Goal: Transaction & Acquisition: Purchase product/service

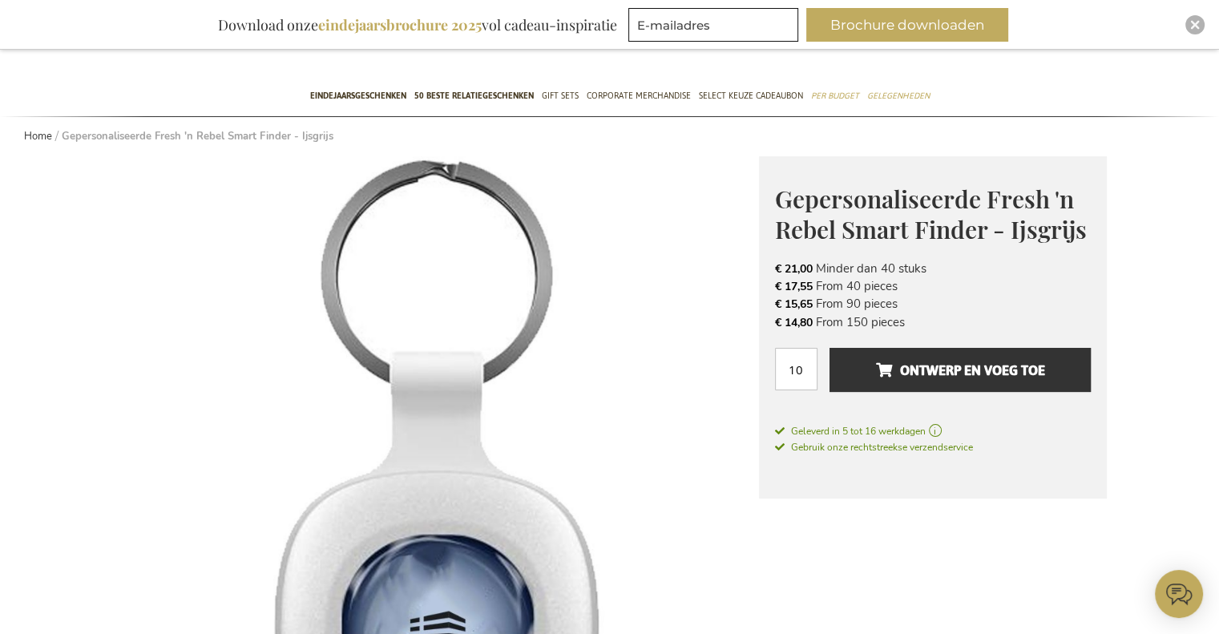
scroll to position [160, 0]
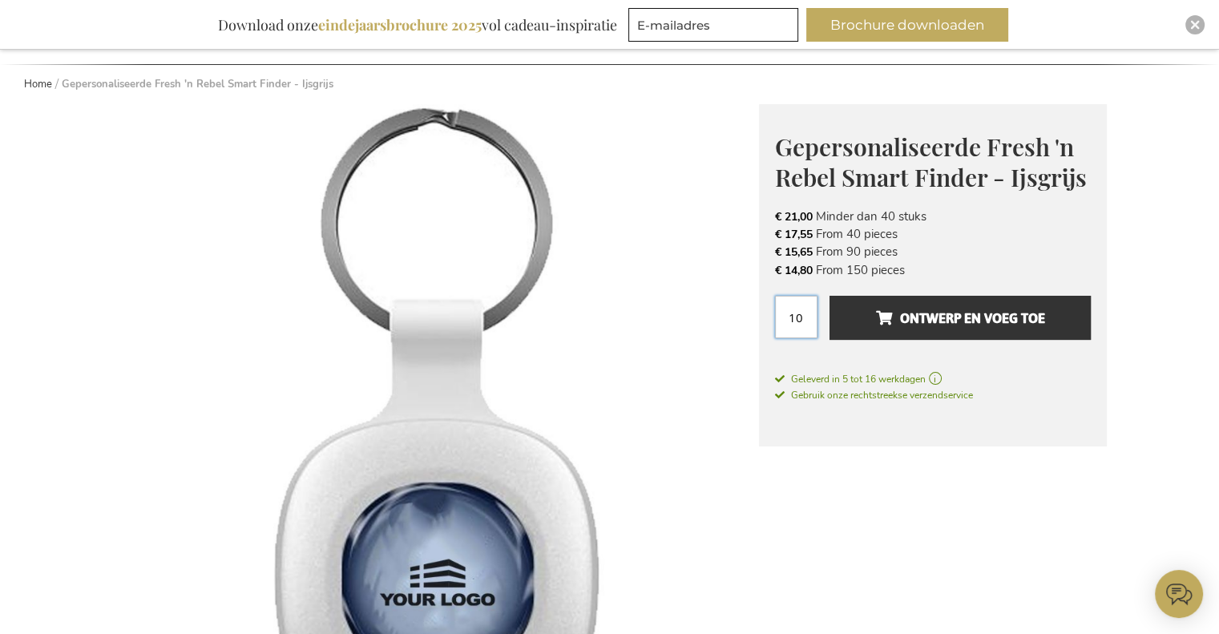
click at [802, 317] on input "10" at bounding box center [796, 317] width 42 height 42
type input "1"
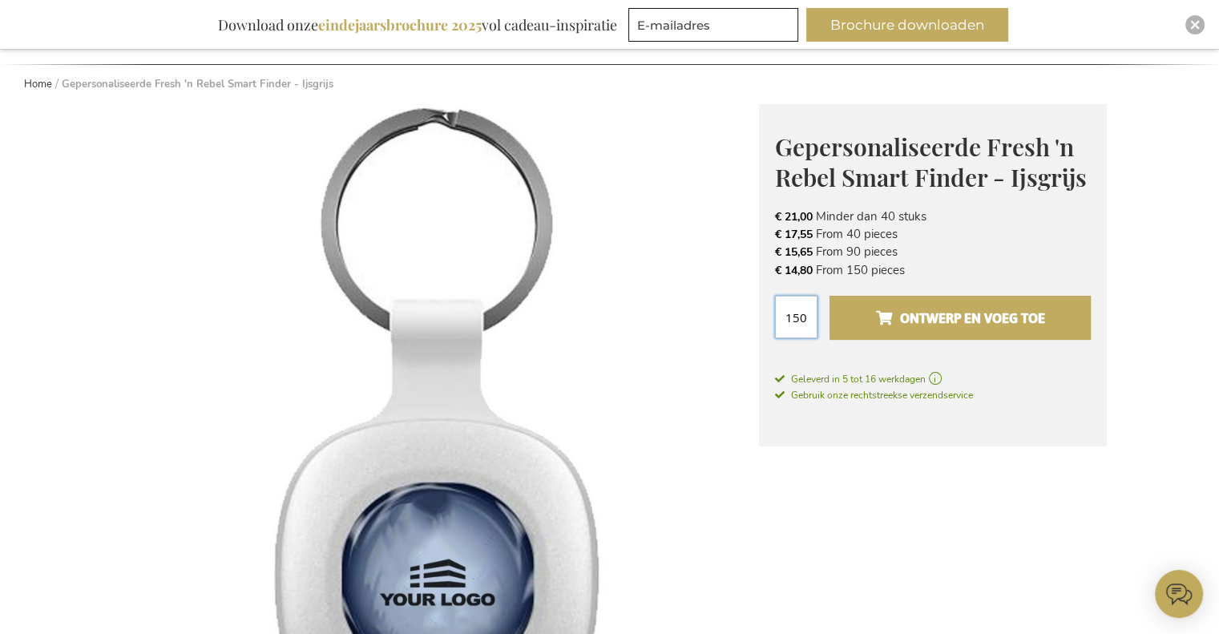
type input "150"
click at [893, 317] on span "Ontwerp en voeg toe" at bounding box center [959, 318] width 169 height 26
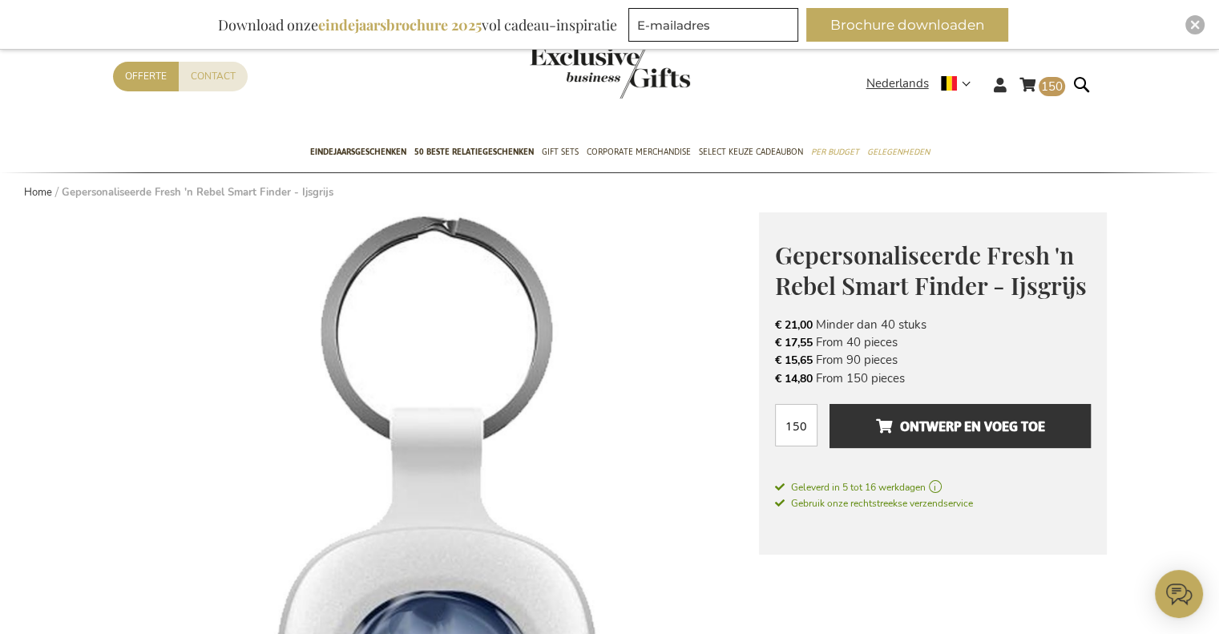
scroll to position [0, 0]
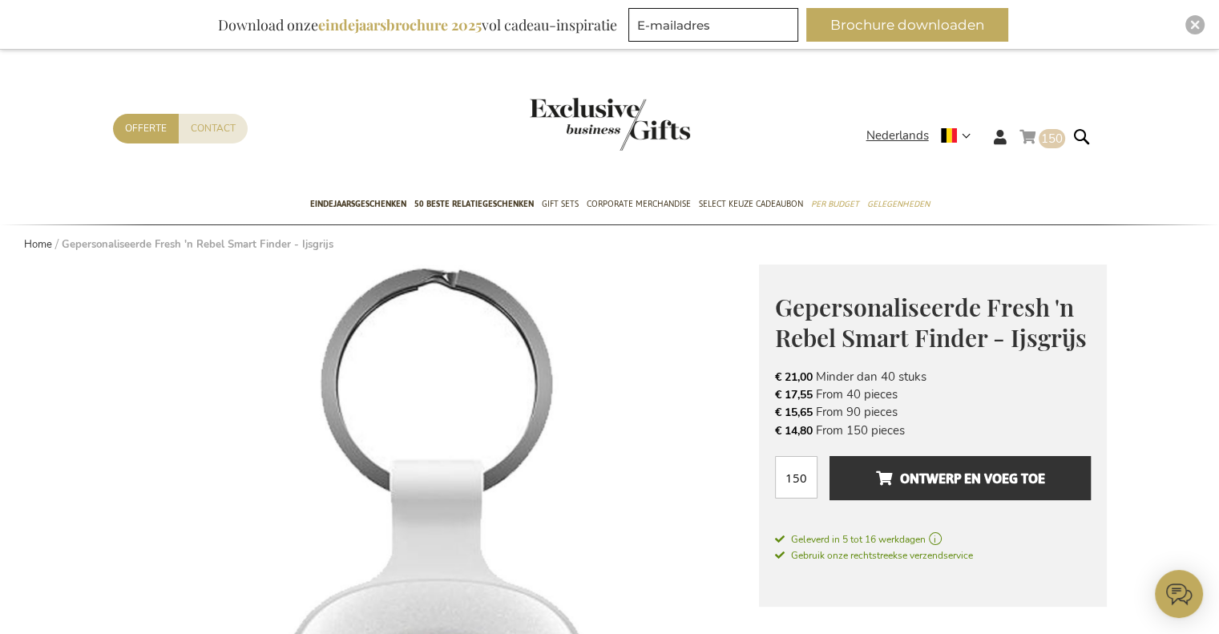
click at [1027, 135] on link "Winkelwagen 150 150 items" at bounding box center [1043, 140] width 46 height 26
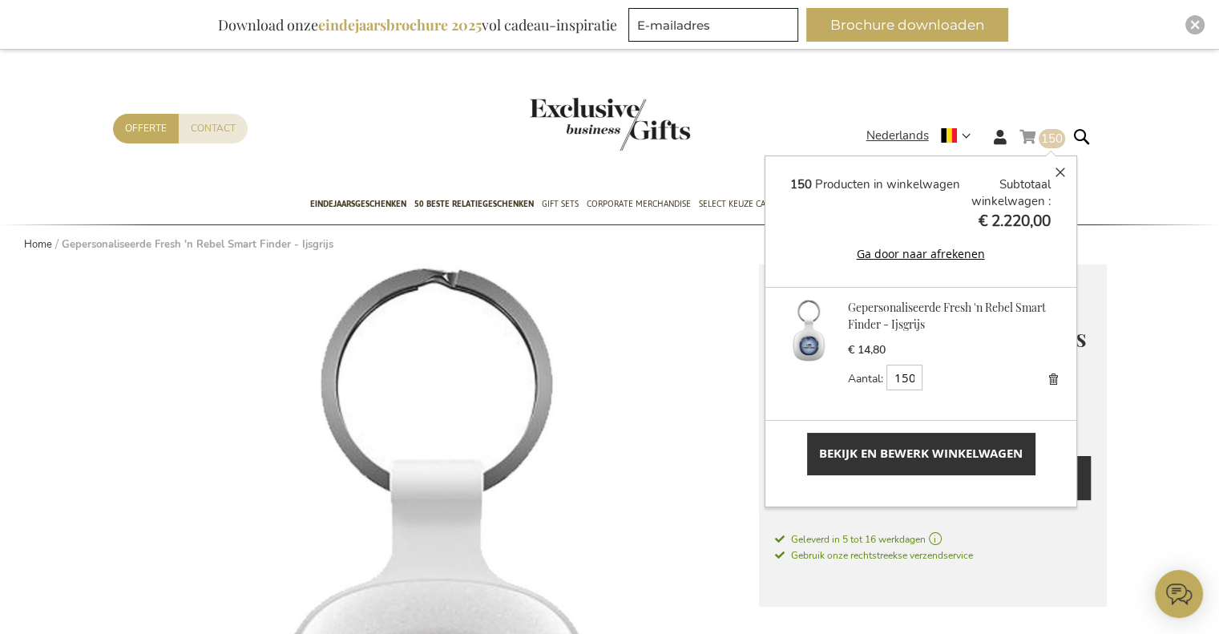
click at [940, 455] on span "Bekijk en bewerk winkelwagen" at bounding box center [921, 453] width 204 height 17
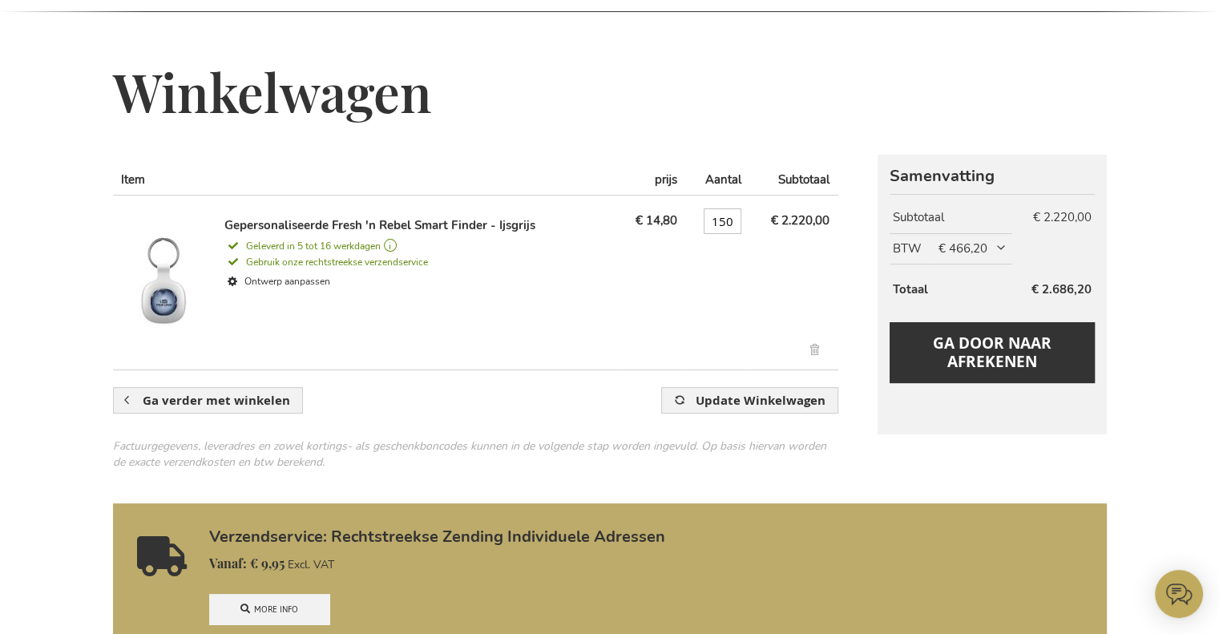
scroll to position [160, 0]
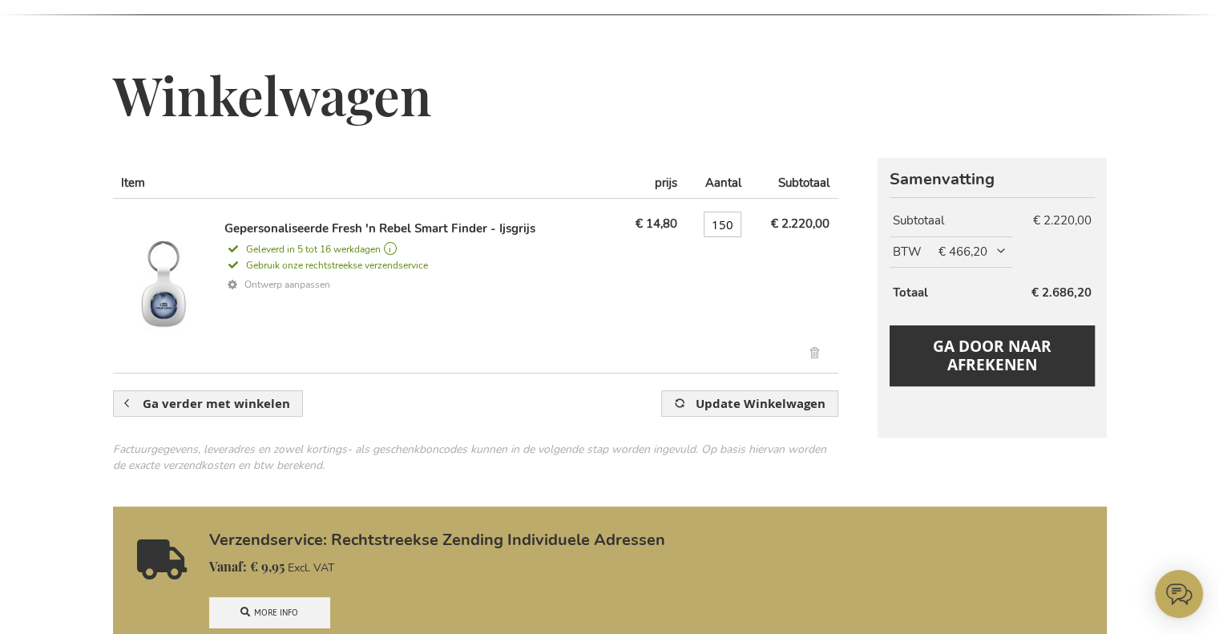
click at [311, 281] on link "Ontwerp aanpassen" at bounding box center [417, 284] width 386 height 23
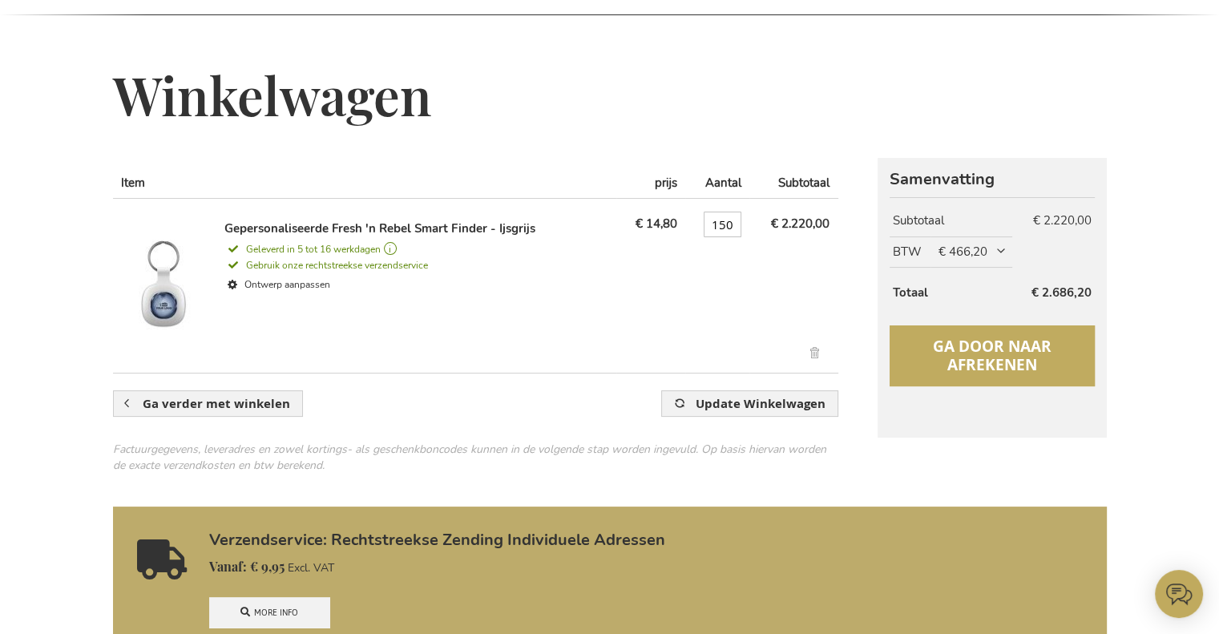
click at [957, 352] on span "Ga door naar afrekenen" at bounding box center [992, 355] width 119 height 39
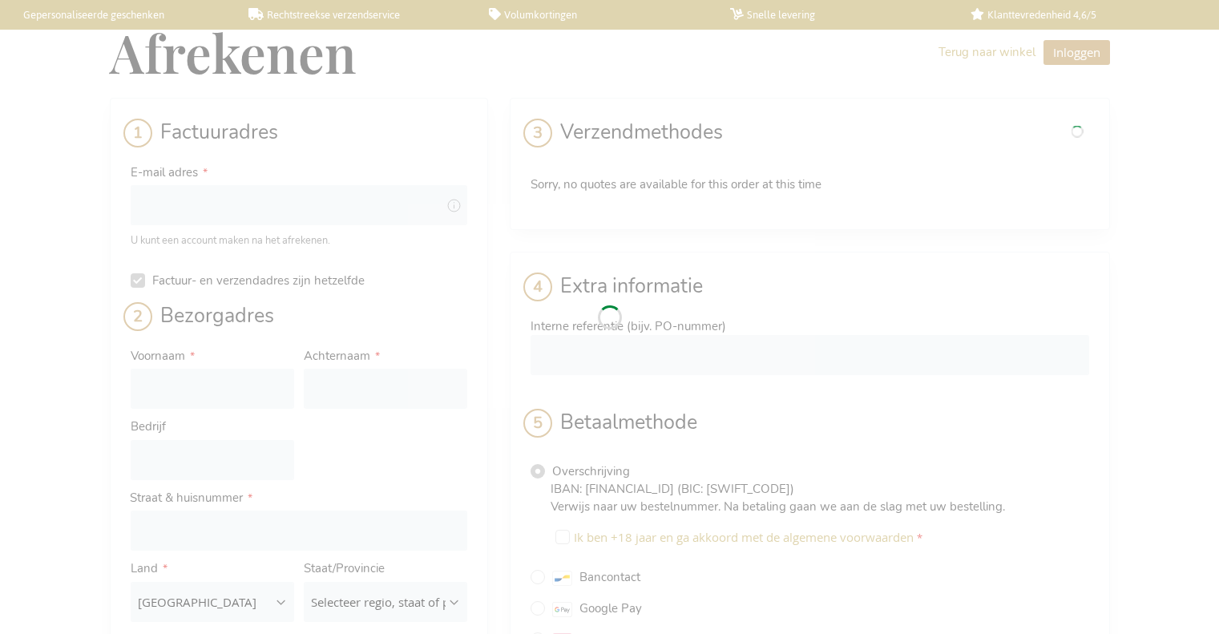
select select "BE"
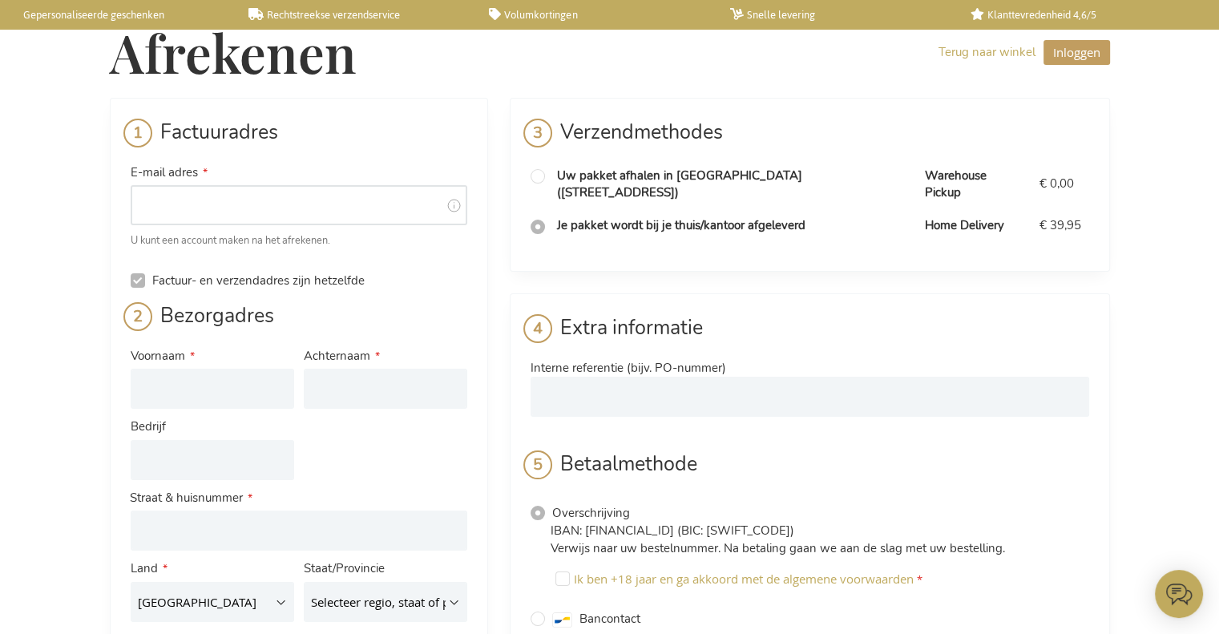
click at [317, 208] on input "E-mail adres" at bounding box center [299, 205] width 337 height 40
type input "lara.decoster@flexso.com"
click at [140, 277] on input "Factuur- en verzendadres zijn hetzelfde" at bounding box center [138, 280] width 14 height 14
checkbox input "false"
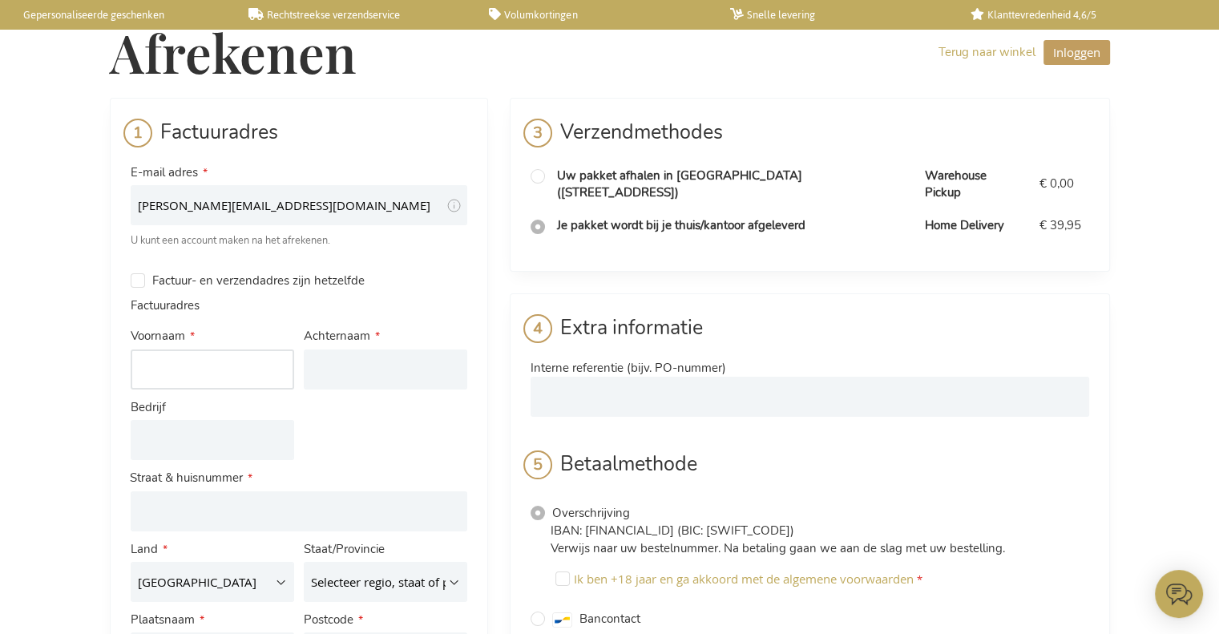
click at [179, 361] on input "Voornaam" at bounding box center [213, 370] width 164 height 40
type input "Lara"
click at [368, 359] on input "Achternaam" at bounding box center [386, 370] width 164 height 40
type input "Decoster"
click at [212, 427] on input "Bedrijf" at bounding box center [213, 440] width 164 height 40
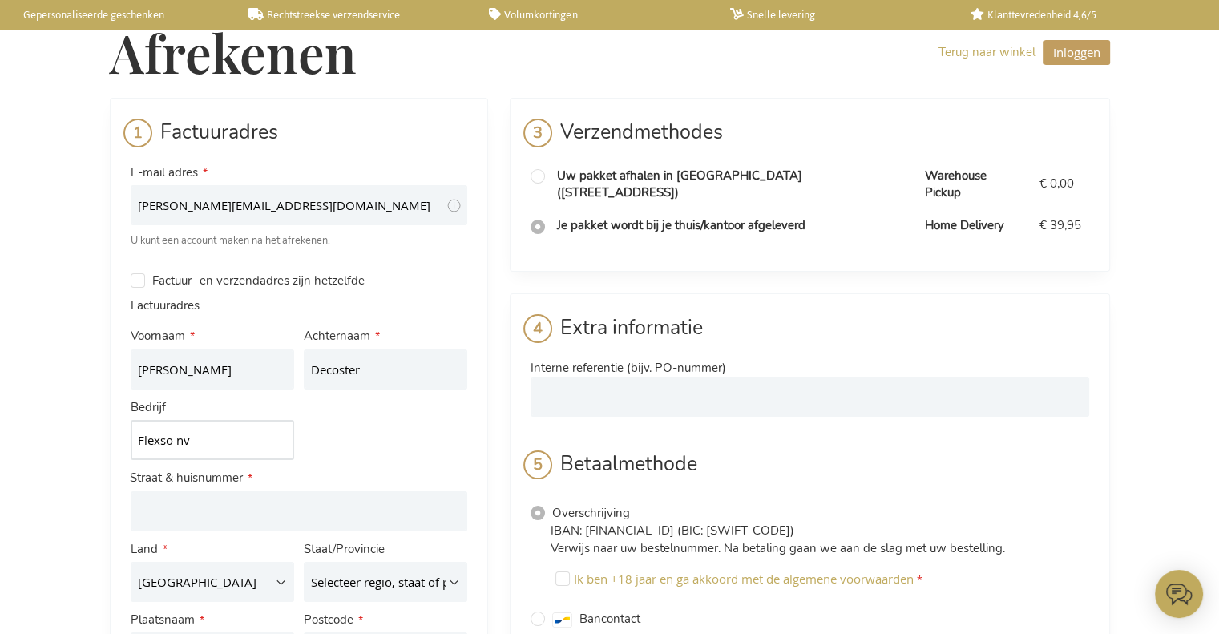
type input "Flexso nv"
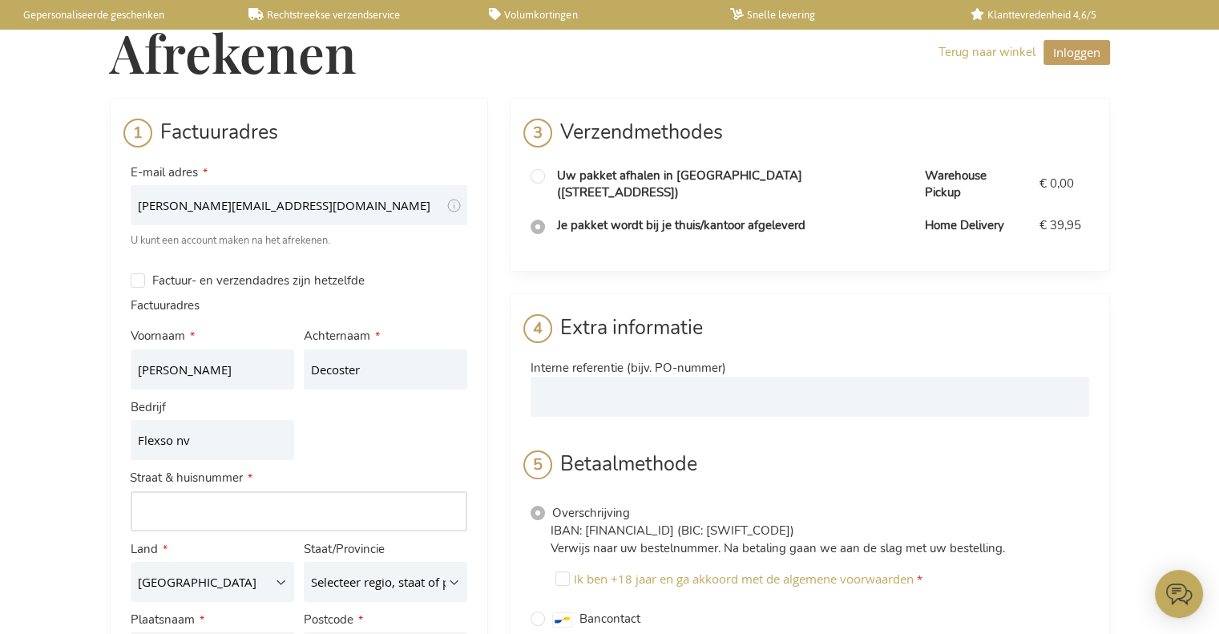
click at [241, 516] on input "Adres: Line 1" at bounding box center [299, 511] width 337 height 40
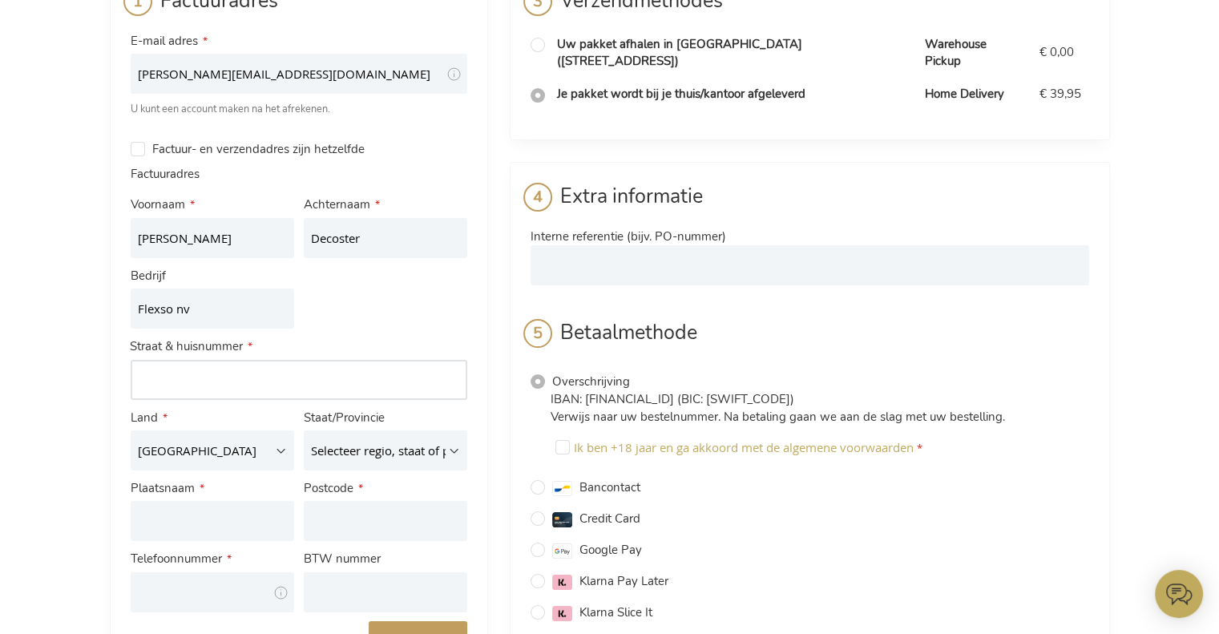
scroll to position [160, 0]
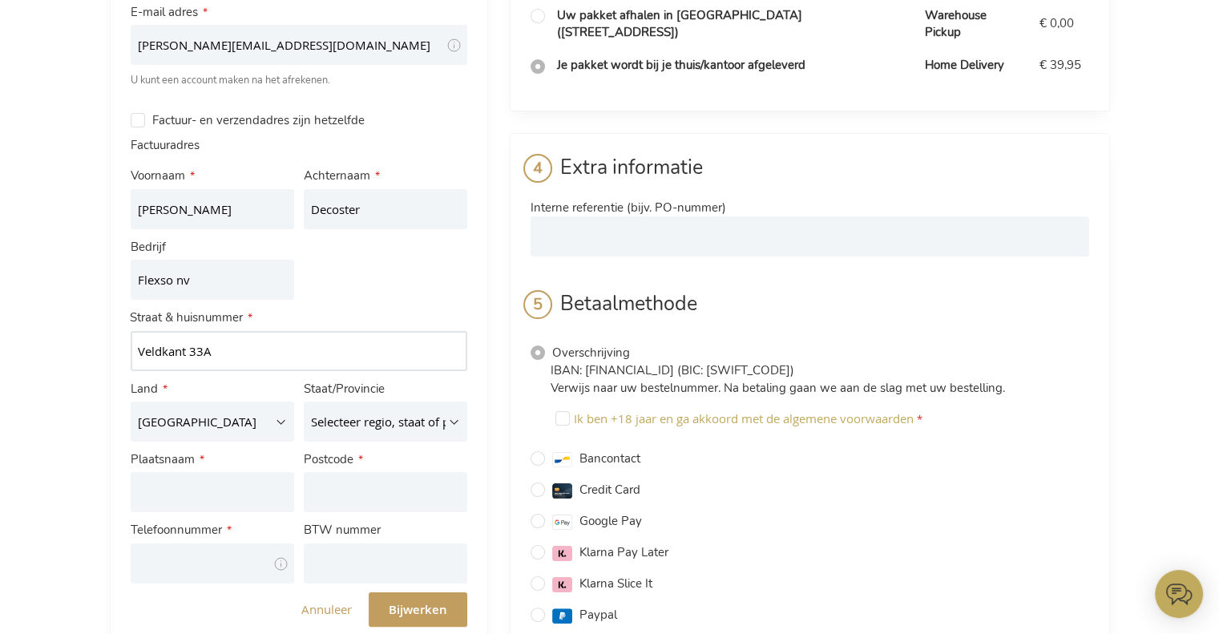
type input "Veldkant 33A"
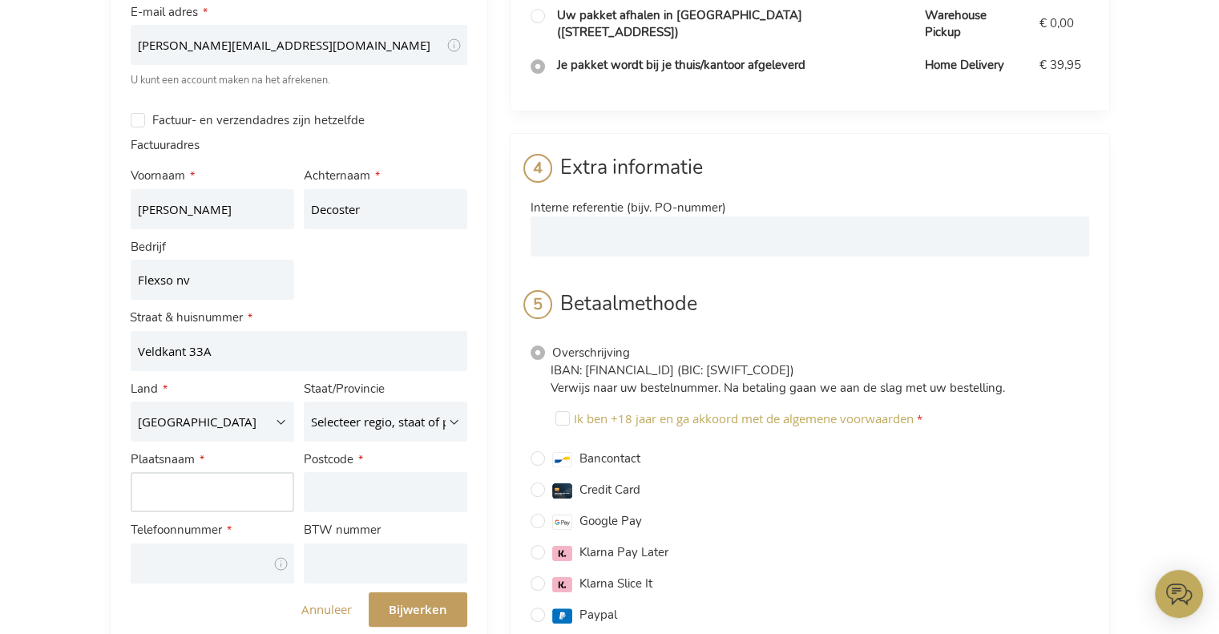
click at [231, 495] on input "Plaatsnaam" at bounding box center [213, 492] width 164 height 40
click at [337, 421] on select "Selecteer regio, staat of provincie. Antwerpen Brabant wallon Brussels-Capital …" at bounding box center [386, 422] width 164 height 40
select select "577"
click at [304, 402] on select "Selecteer regio, staat of provincie. Antwerpen Brabant wallon Brussels-Capital …" at bounding box center [386, 422] width 164 height 40
click at [166, 477] on input "Plaatsnaam" at bounding box center [213, 492] width 164 height 40
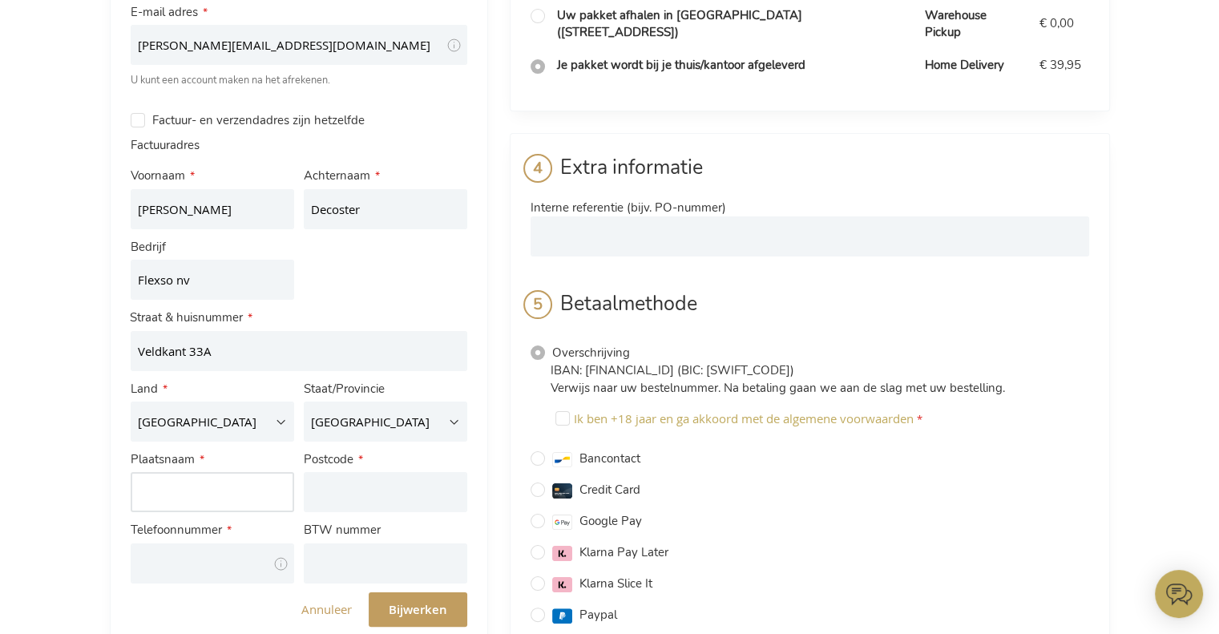
type input "Kontich"
click at [350, 502] on input "Postcode" at bounding box center [386, 492] width 164 height 40
type input "2550"
click at [216, 557] on input "Telefoonnummer" at bounding box center [213, 564] width 164 height 40
type input "0487547350"
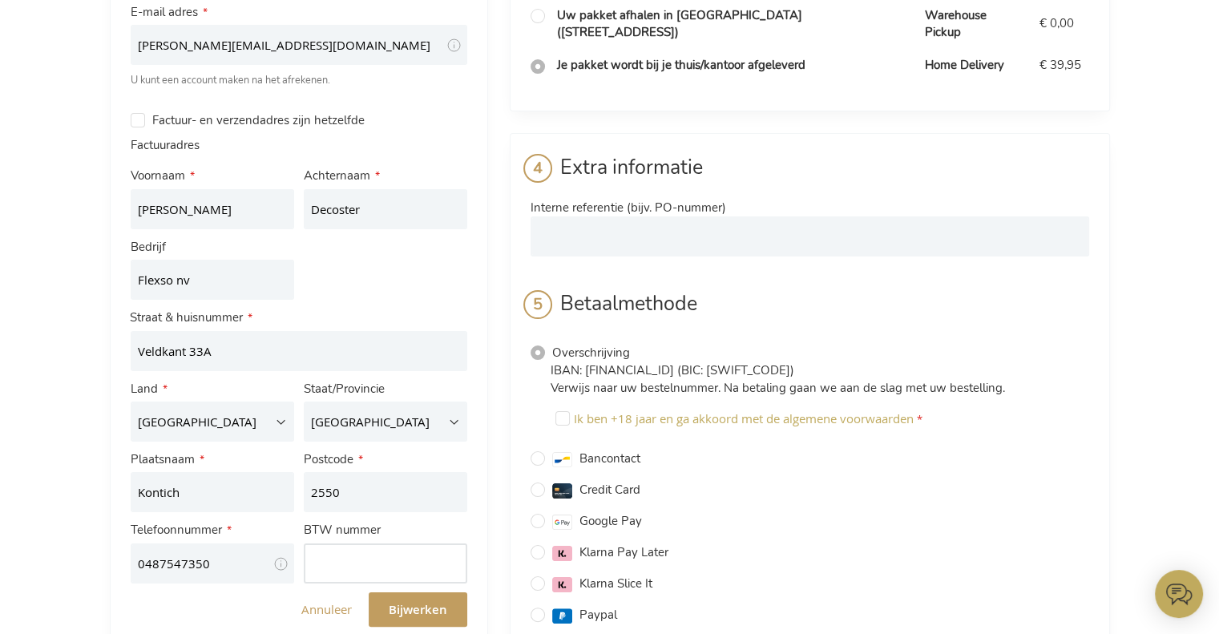
click at [370, 549] on input "BTW nummer" at bounding box center [386, 564] width 164 height 40
paste input "BE 0865716288"
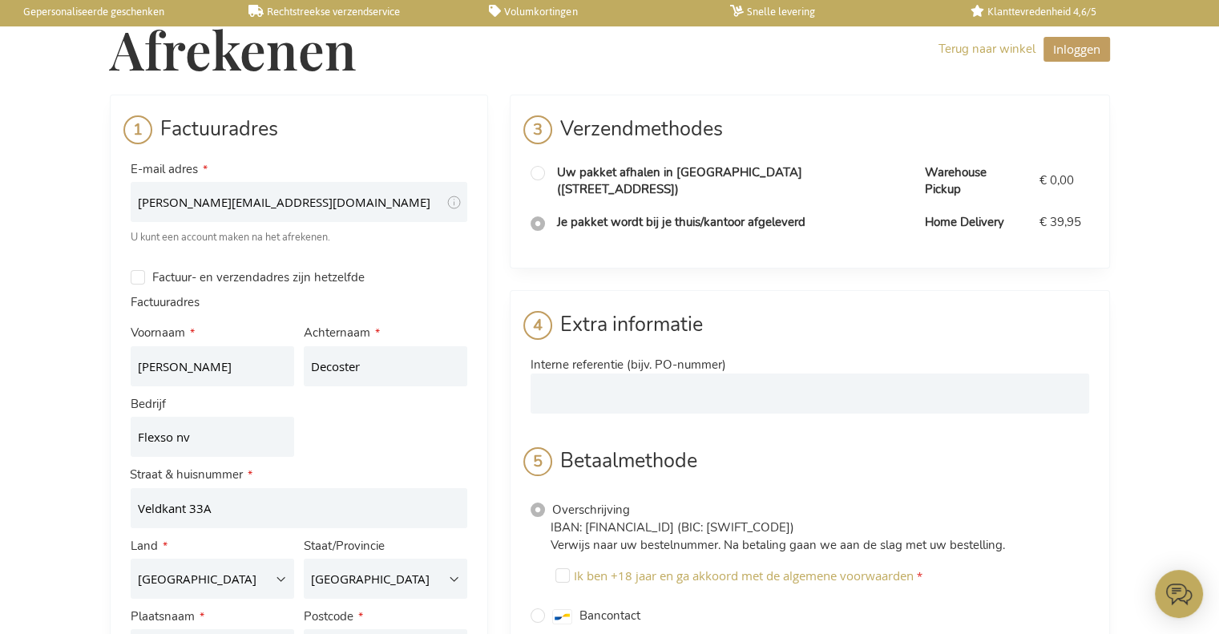
scroll to position [0, 0]
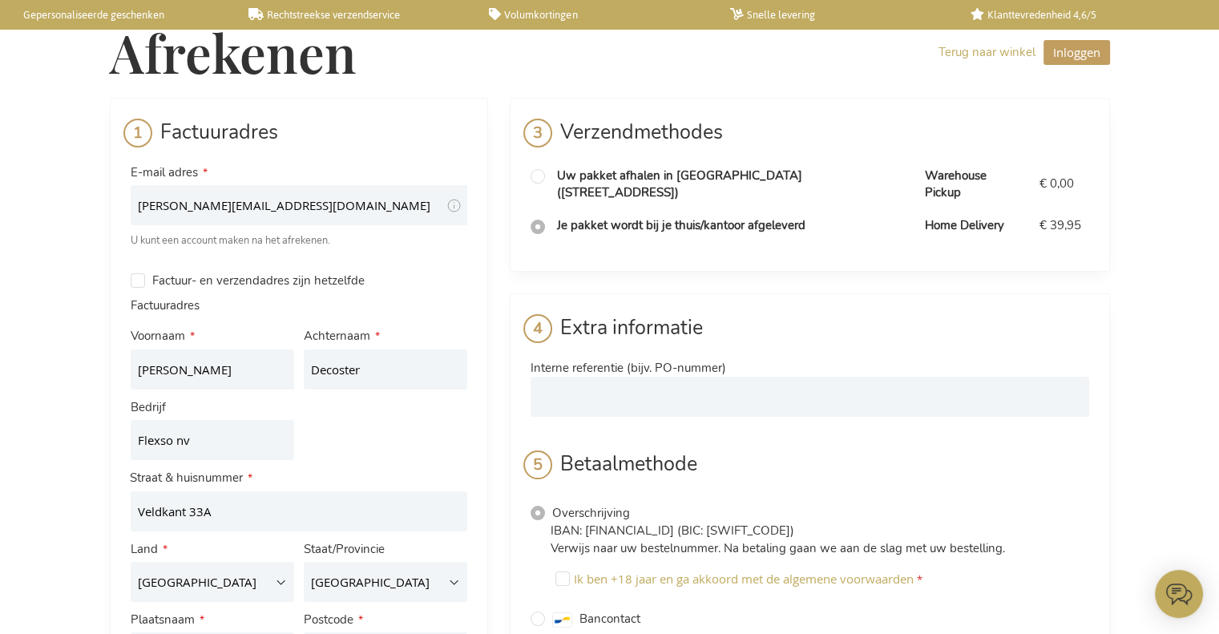
type input "BE0865716288"
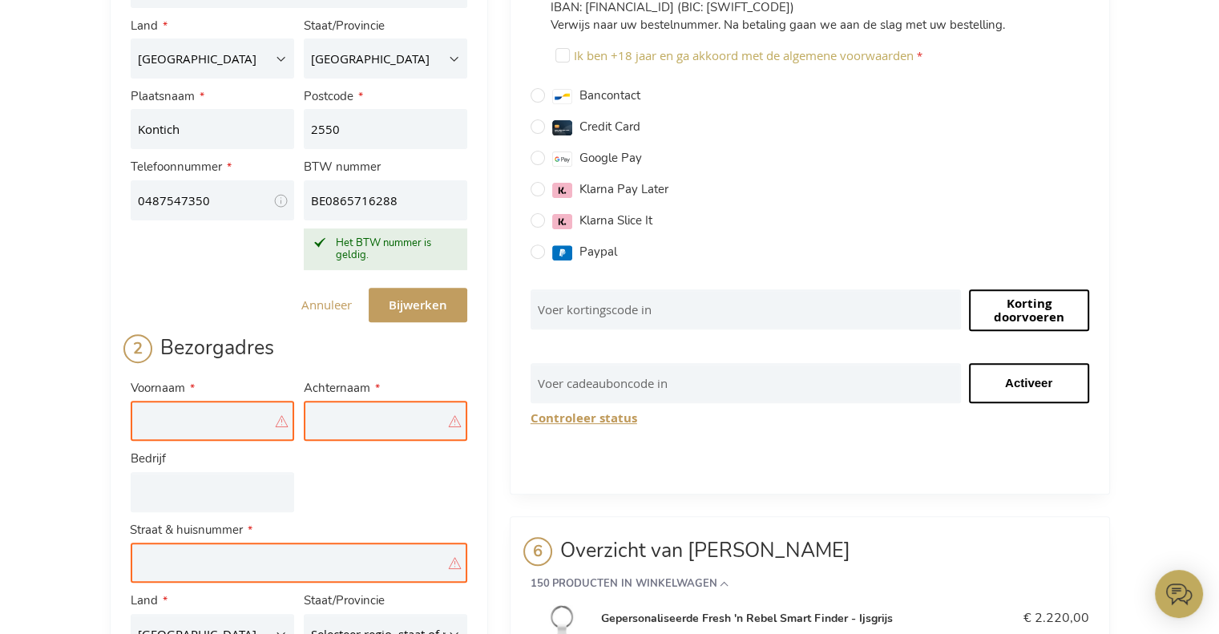
scroll to position [561, 0]
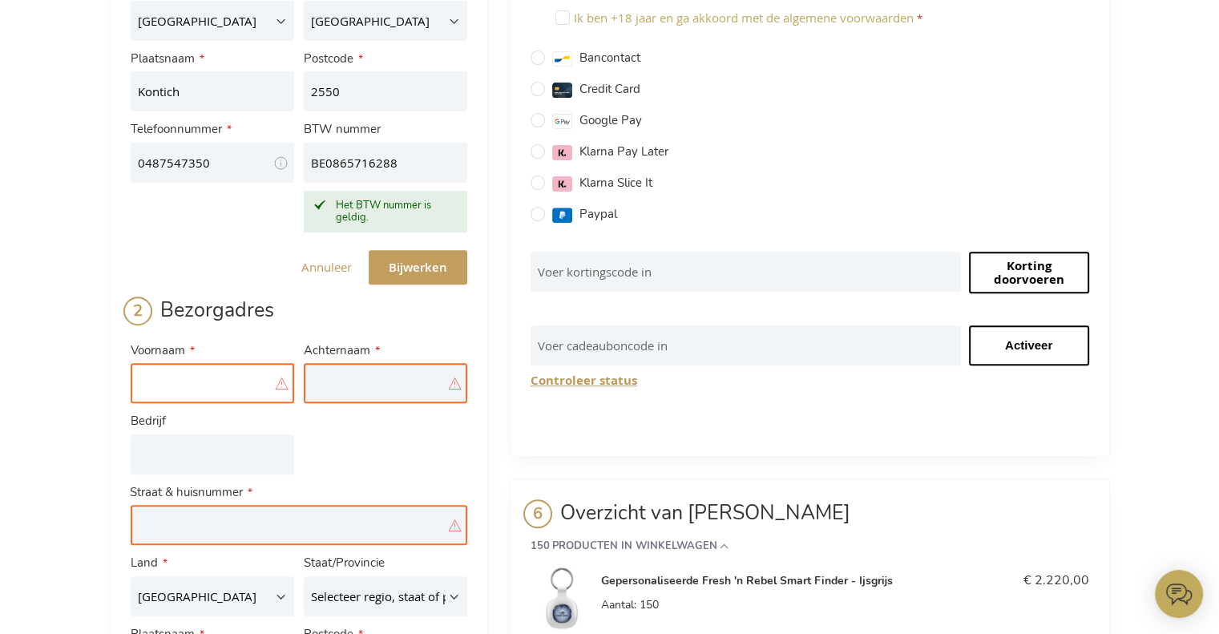
click at [228, 388] on input "Voornaam" at bounding box center [213, 383] width 164 height 40
type input "Lara"
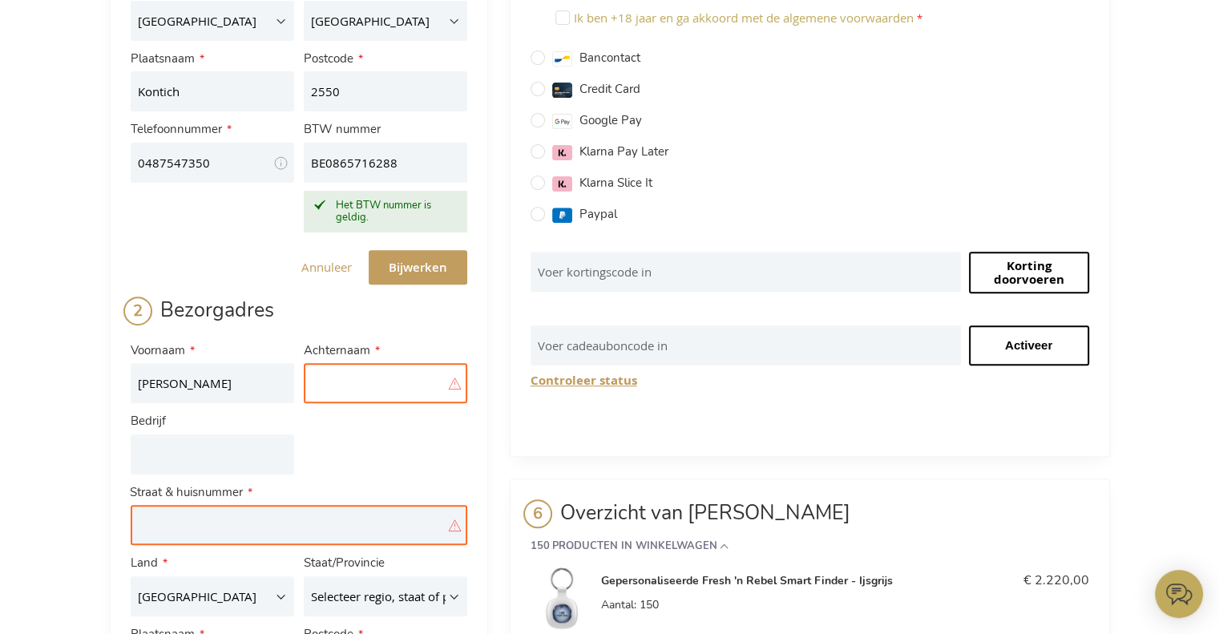
click at [410, 378] on input "Achternaam" at bounding box center [386, 383] width 164 height 40
type input "Decoster"
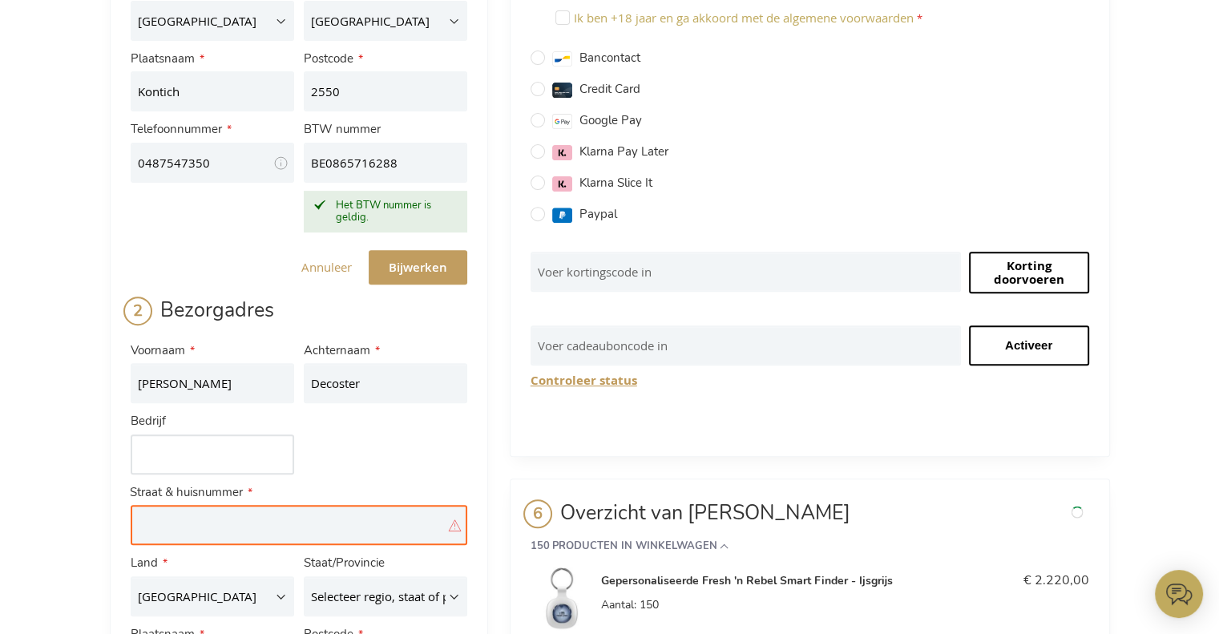
click at [215, 463] on input "Bedrijf" at bounding box center [213, 455] width 164 height 40
type input "Flexso nv"
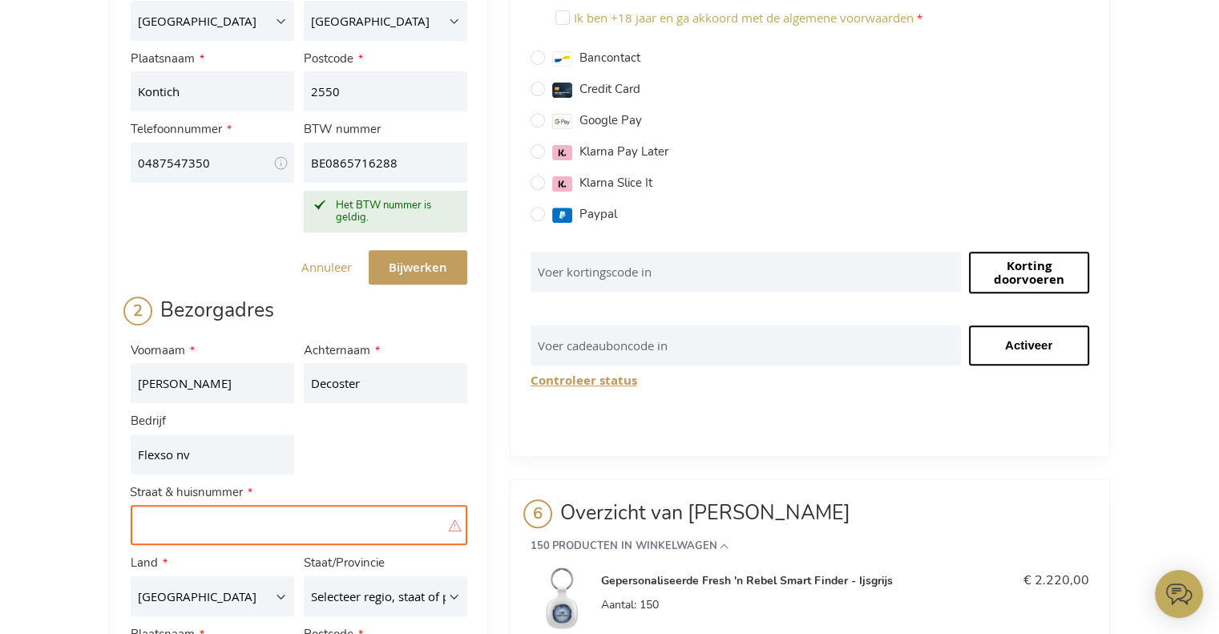
click at [208, 522] on input "Adres: Line 1" at bounding box center [299, 525] width 337 height 40
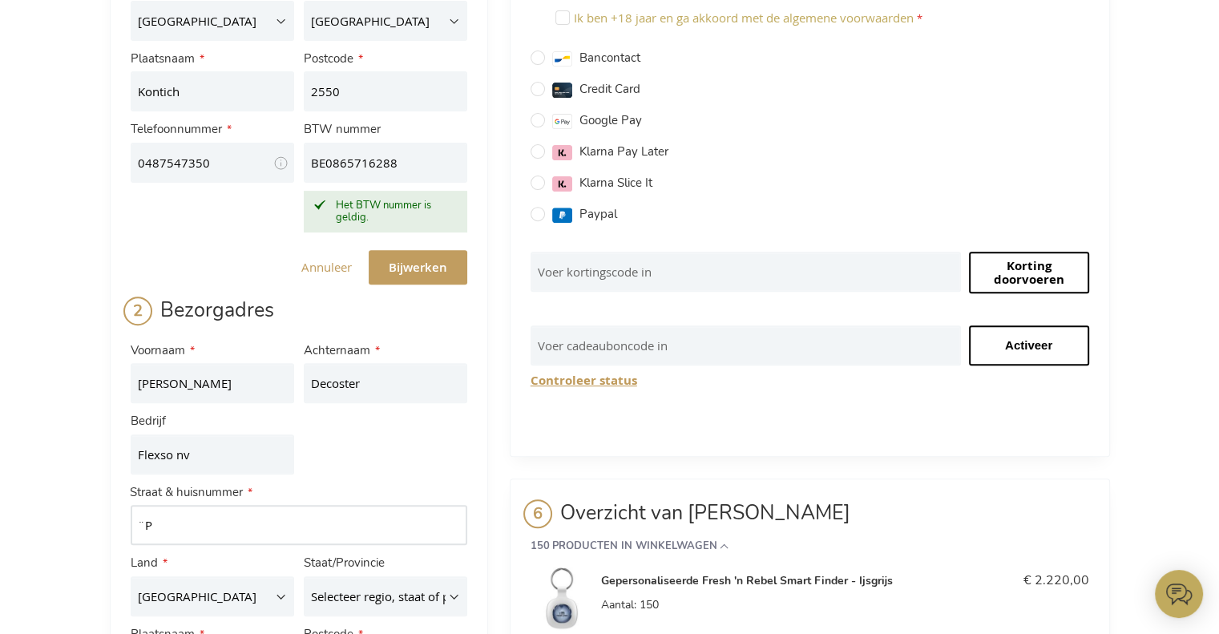
type input "¨"
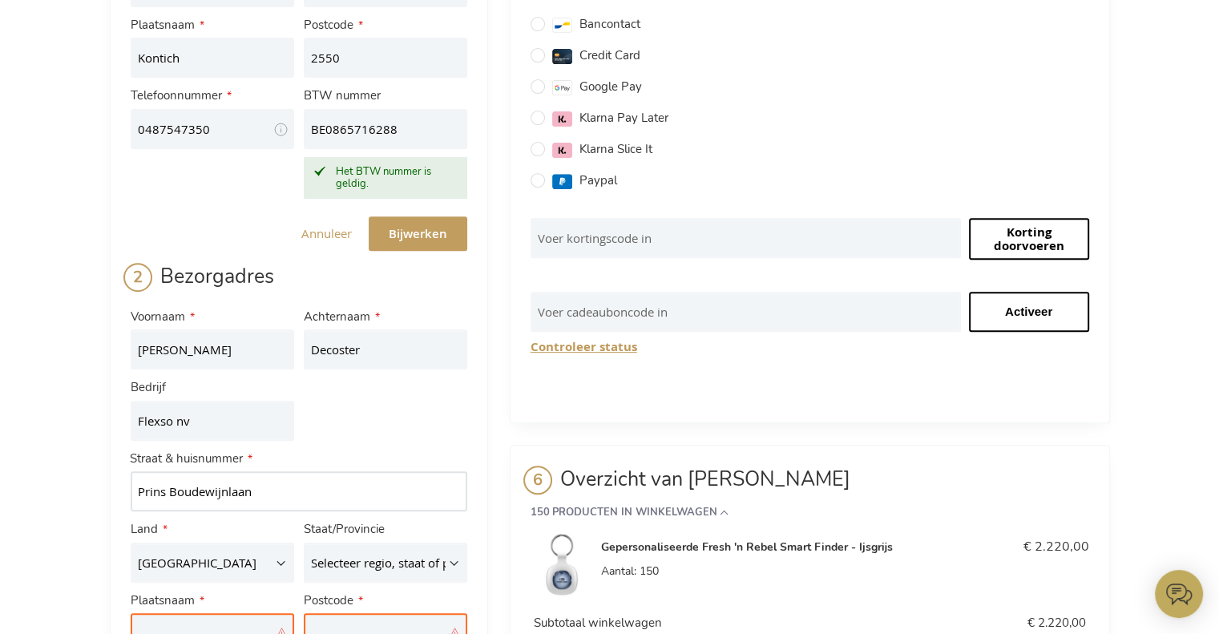
scroll to position [641, 0]
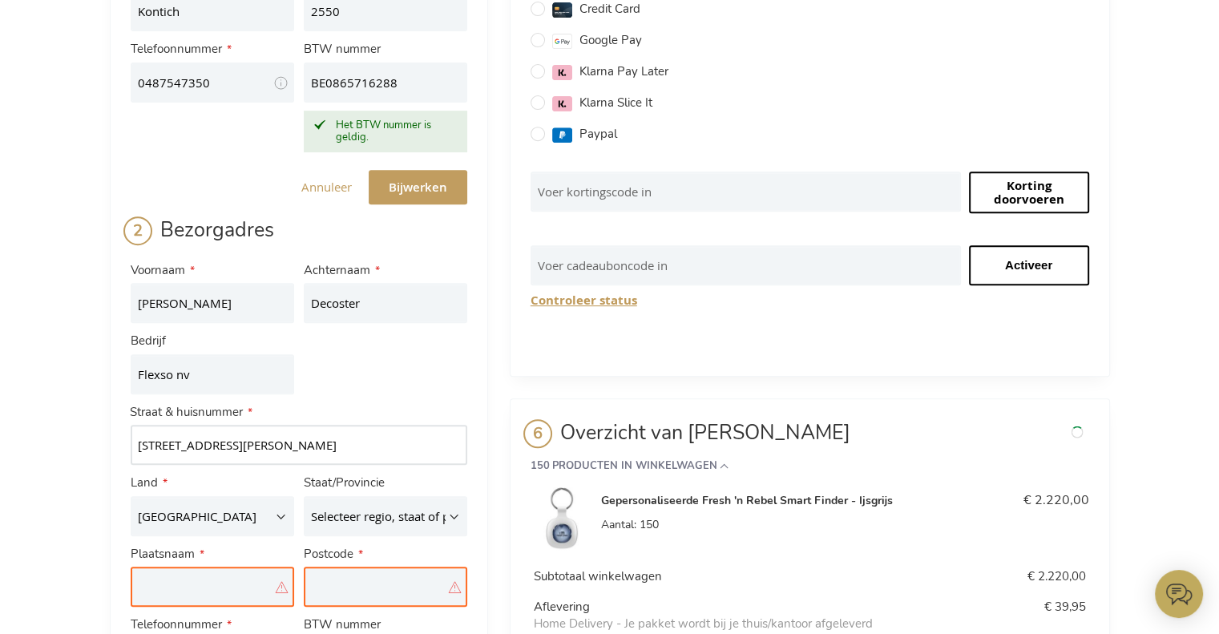
type input "Prins Boudewijnlaan 24A"
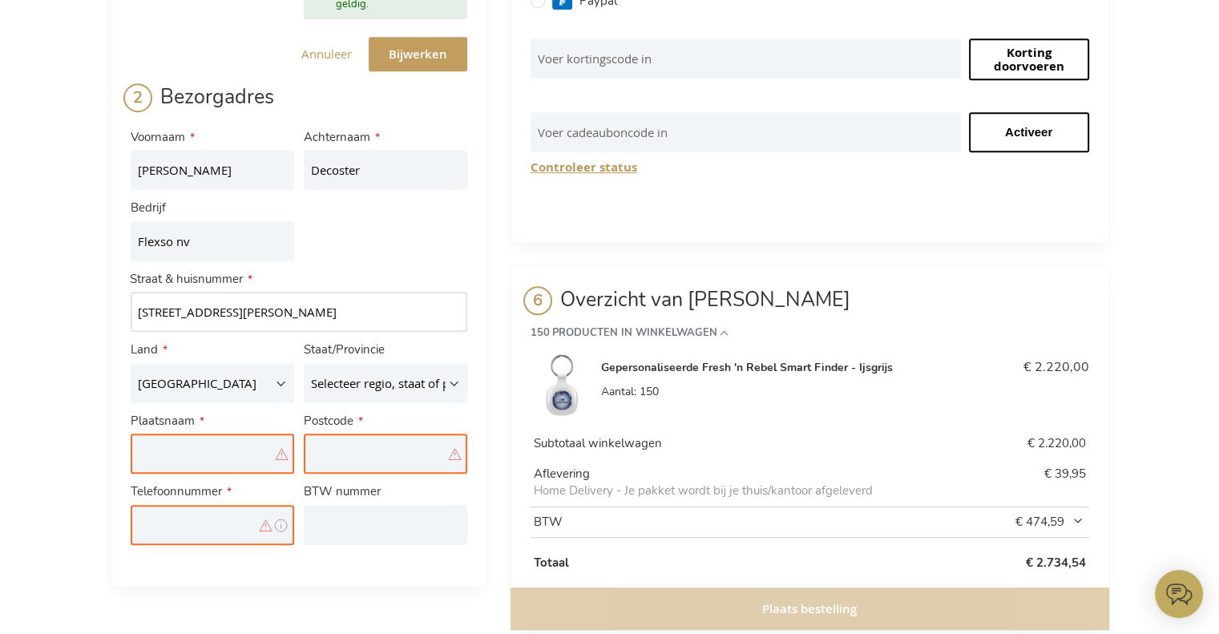
scroll to position [794, 0]
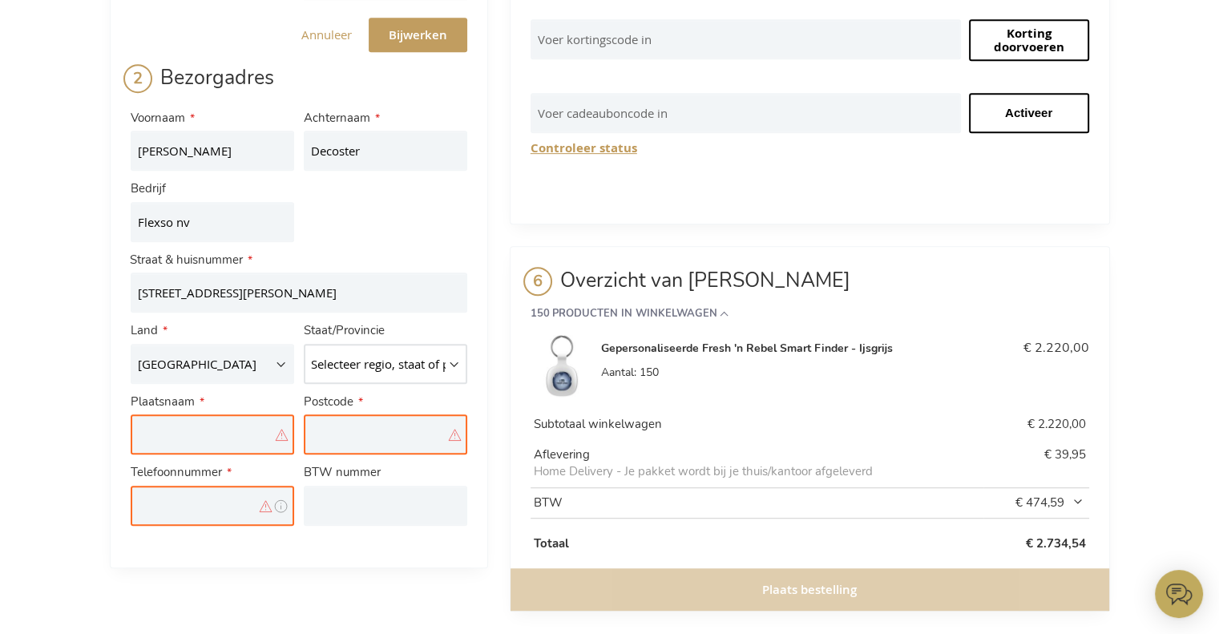
click at [378, 358] on select "Selecteer regio, staat of provincie. Antwerpen Brabant wallon Brussels-Capital …" at bounding box center [386, 364] width 164 height 40
select select "577"
click at [304, 344] on select "Selecteer regio, staat of provincie. Antwerpen Brabant wallon Brussels-Capital …" at bounding box center [386, 364] width 164 height 40
click at [190, 445] on input "Plaatsnaam" at bounding box center [213, 434] width 164 height 40
type input "Kontich"
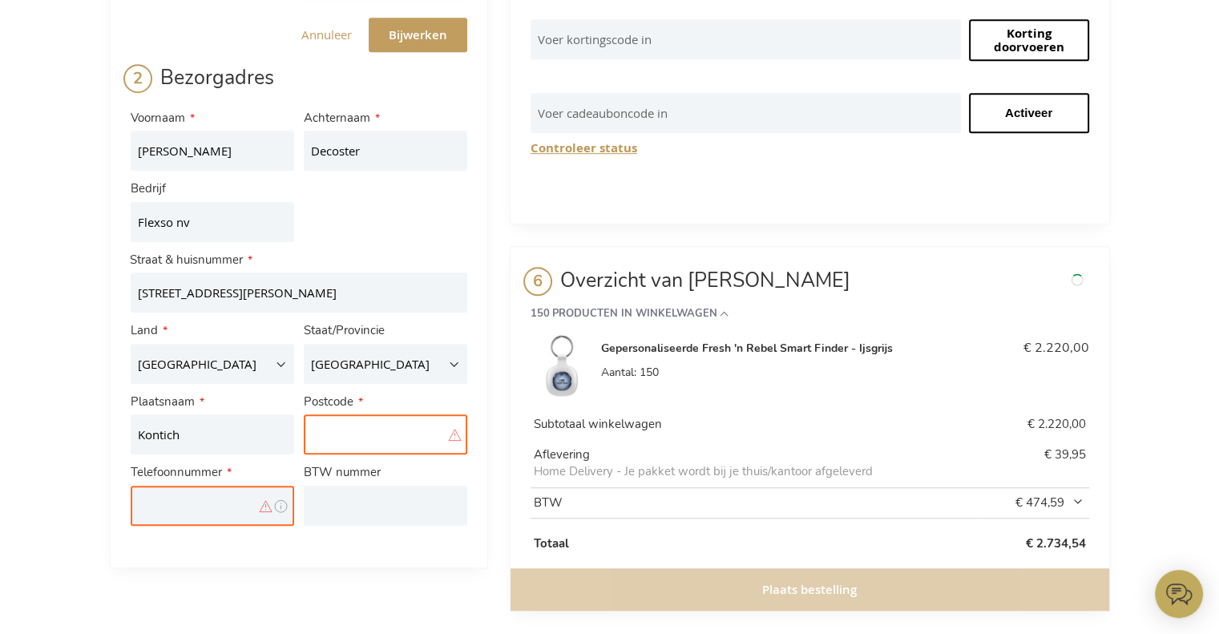
click at [345, 447] on input "Postcode" at bounding box center [386, 434] width 164 height 40
type input "2550"
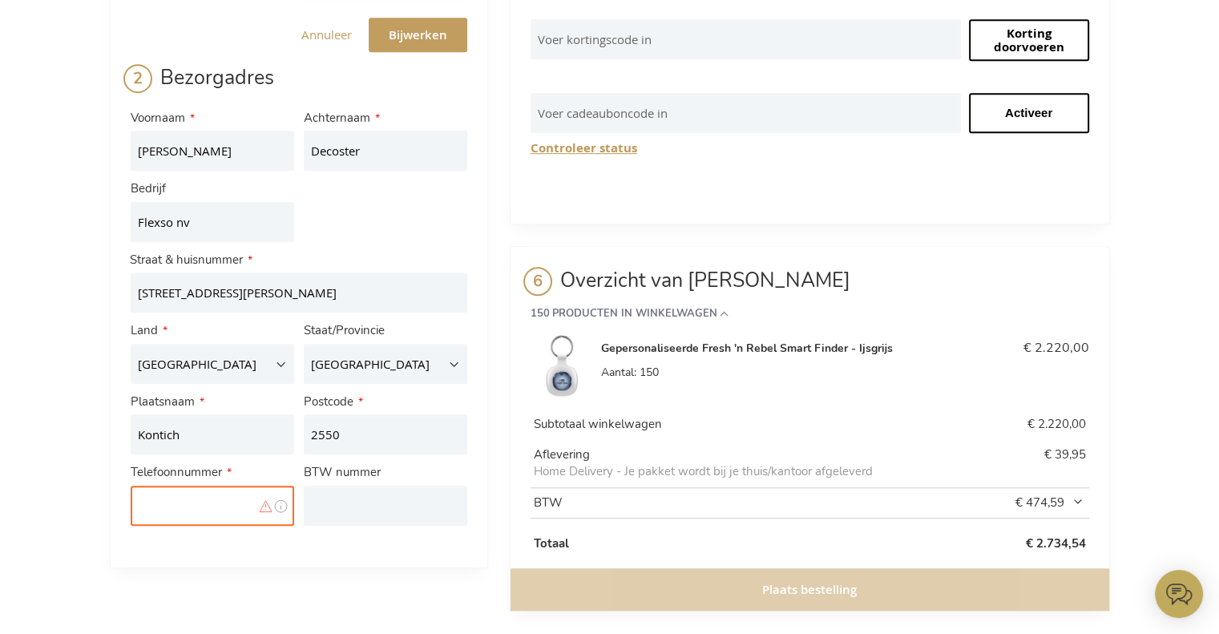
click at [156, 514] on input "Telefoonnummer" at bounding box center [213, 506] width 164 height 40
type input "0487547350"
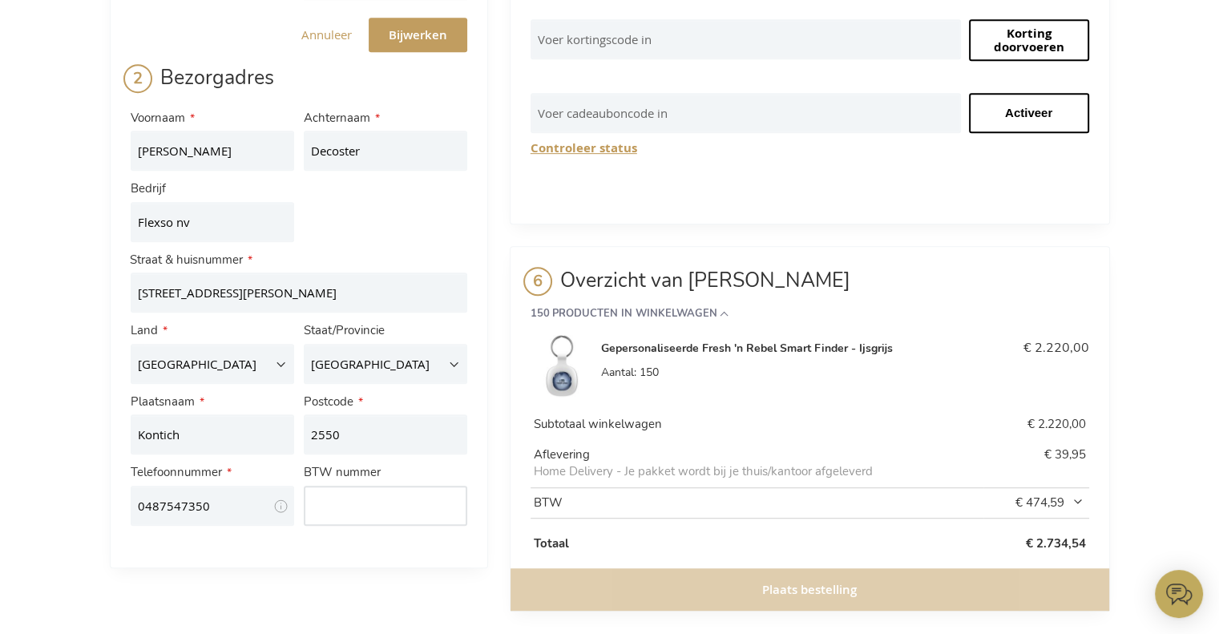
click at [337, 498] on input "BTW nummer" at bounding box center [386, 506] width 164 height 40
paste input "BE 0865716288"
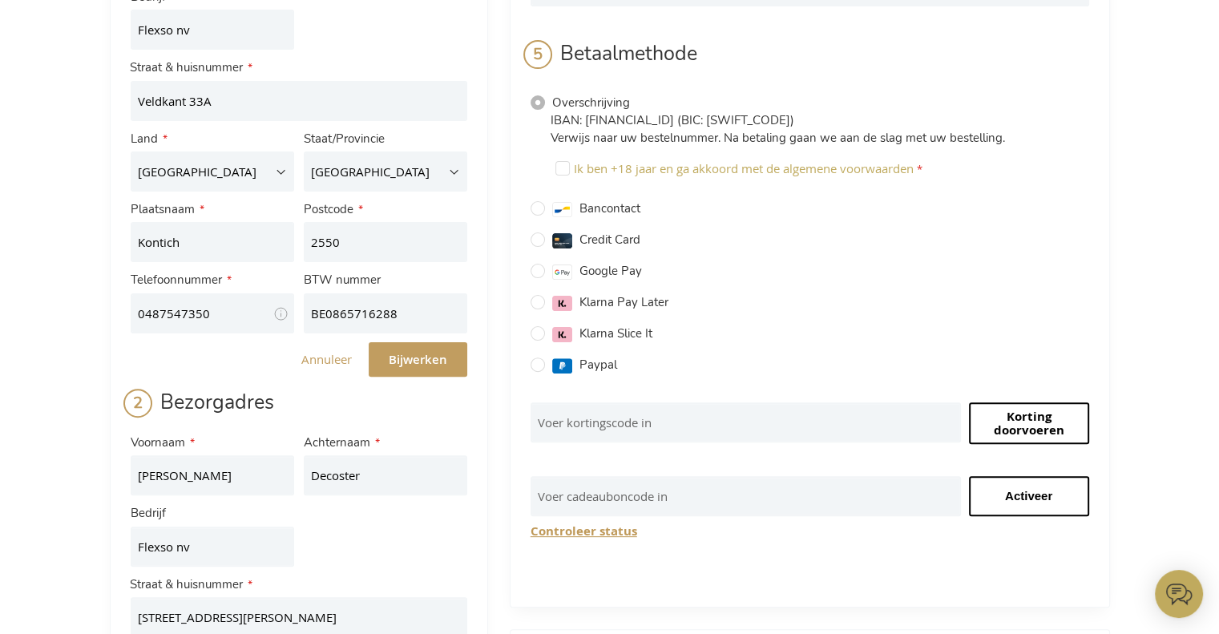
type input "BE0865716288"
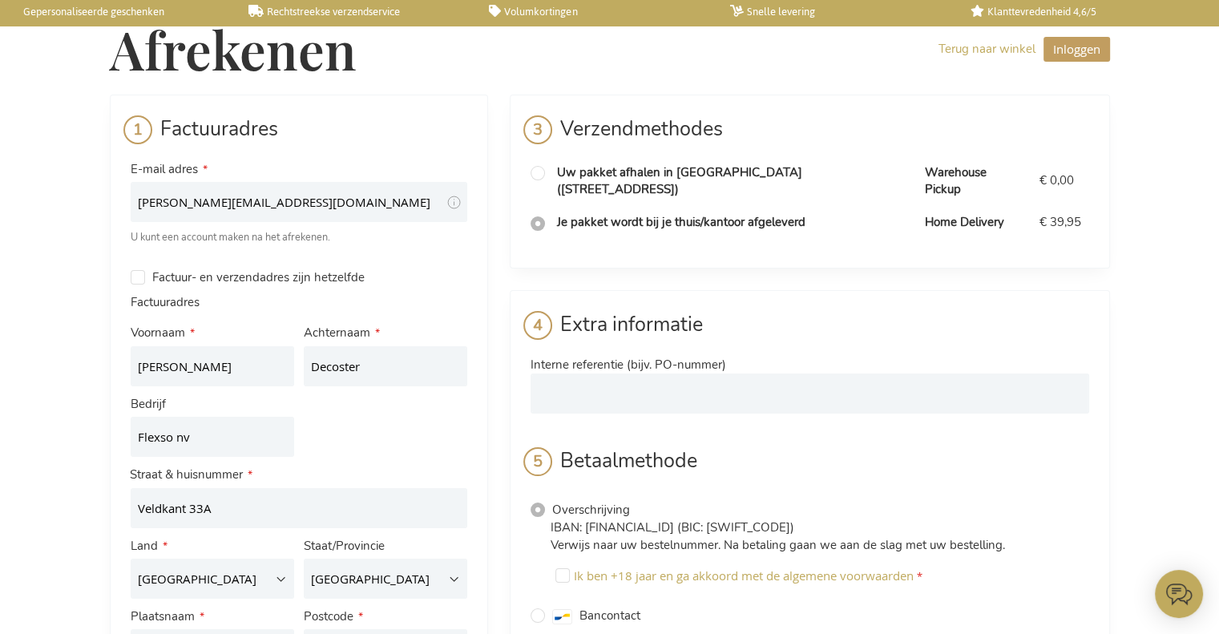
scroll to position [0, 0]
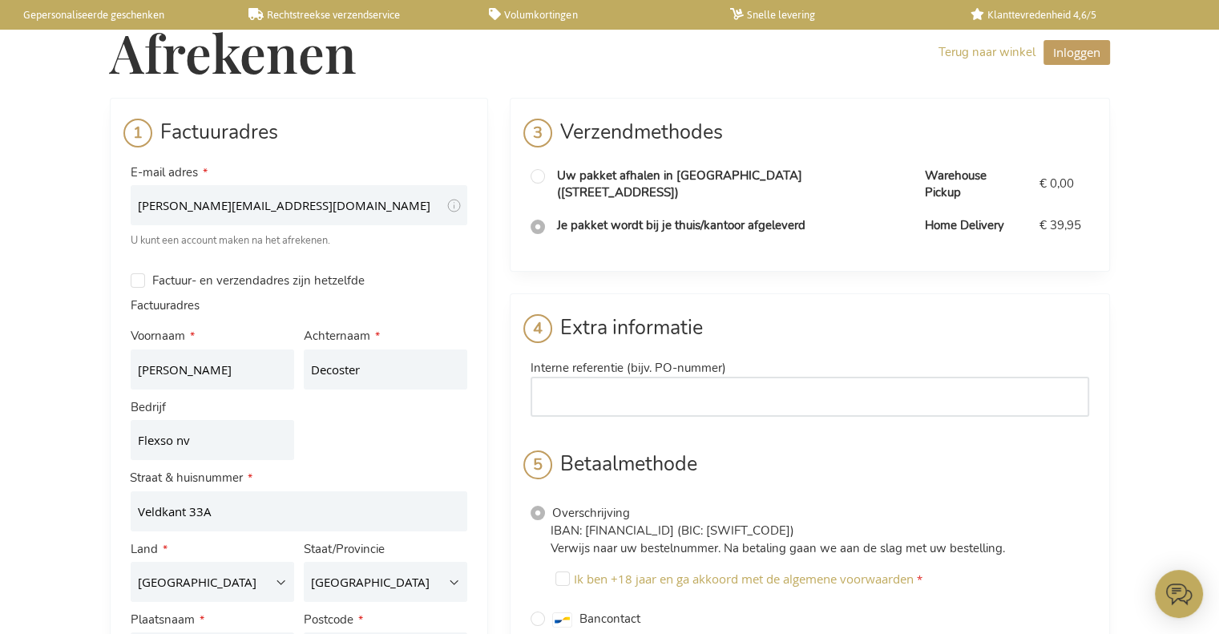
click at [677, 381] on input "Interne referentie (bijv. PO-nummer)" at bounding box center [810, 397] width 559 height 40
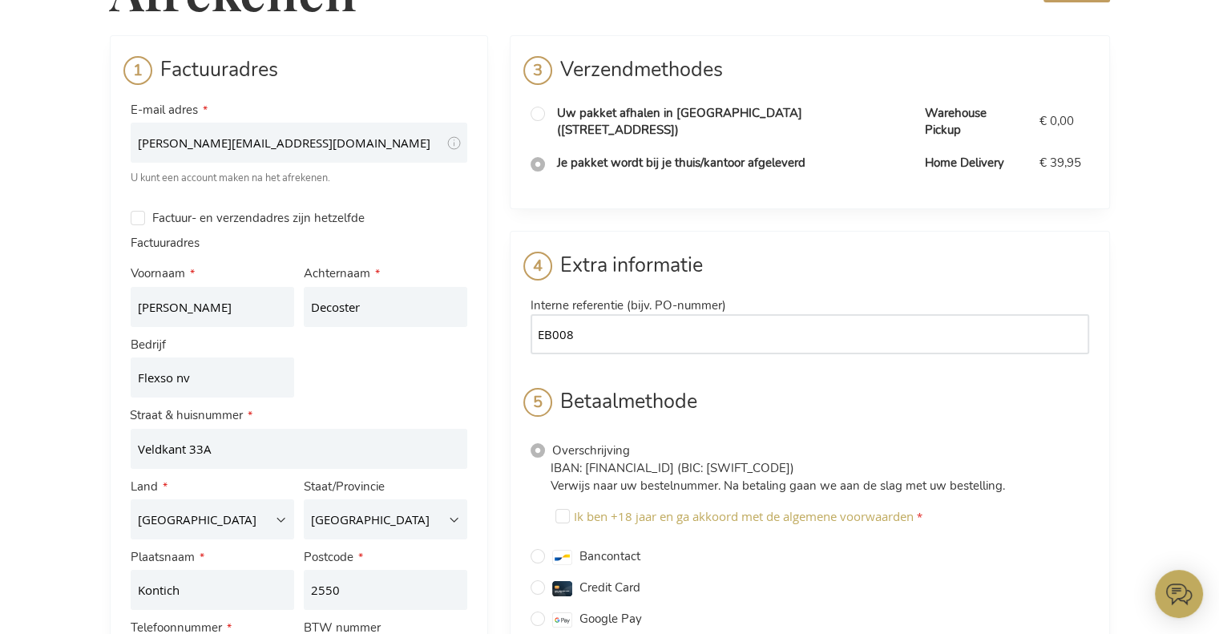
scroll to position [241, 0]
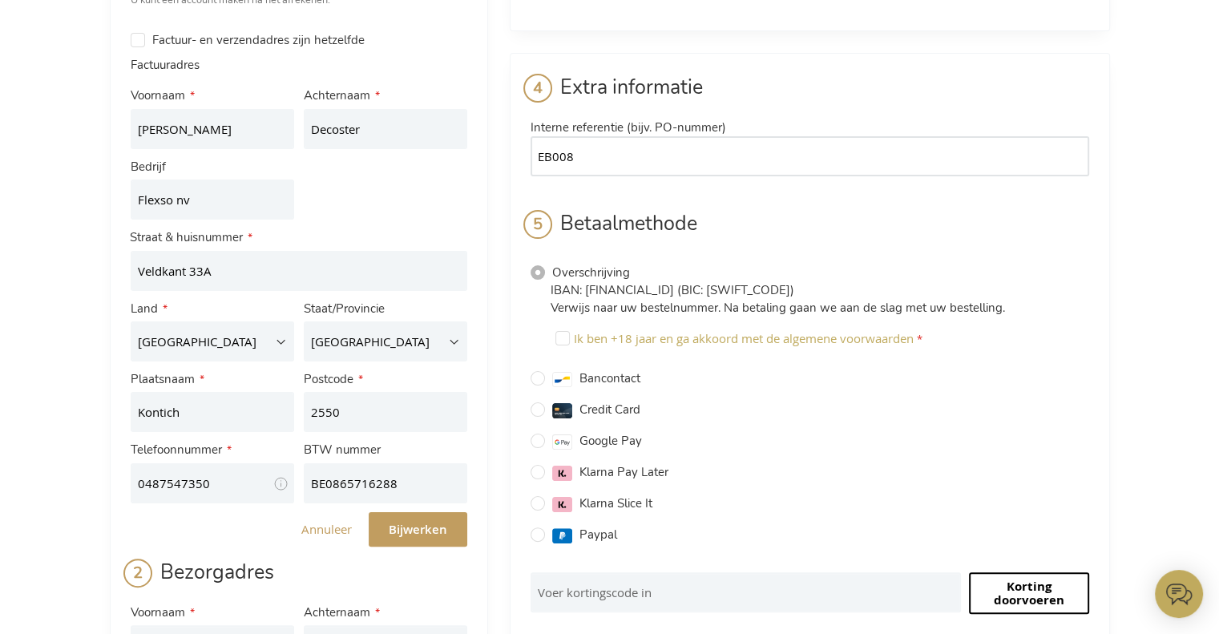
type input "EB008"
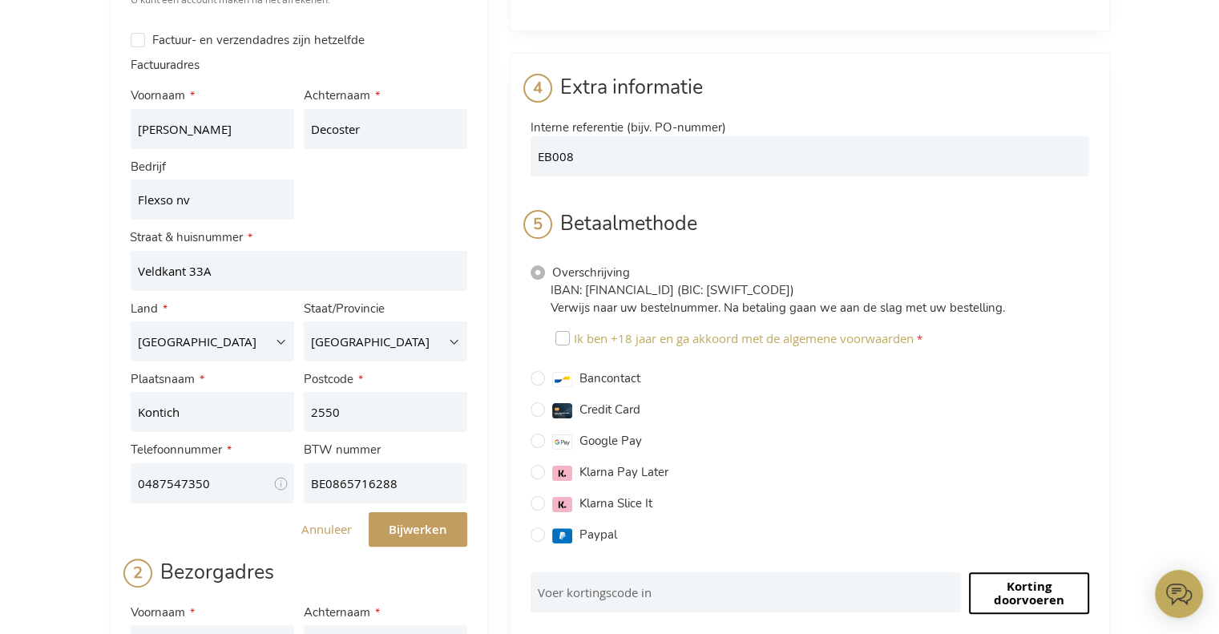
click at [564, 331] on input "Ik ben +18 jaar en ga akkoord met de algemene voorwaarden" at bounding box center [563, 338] width 14 height 14
checkbox input "true"
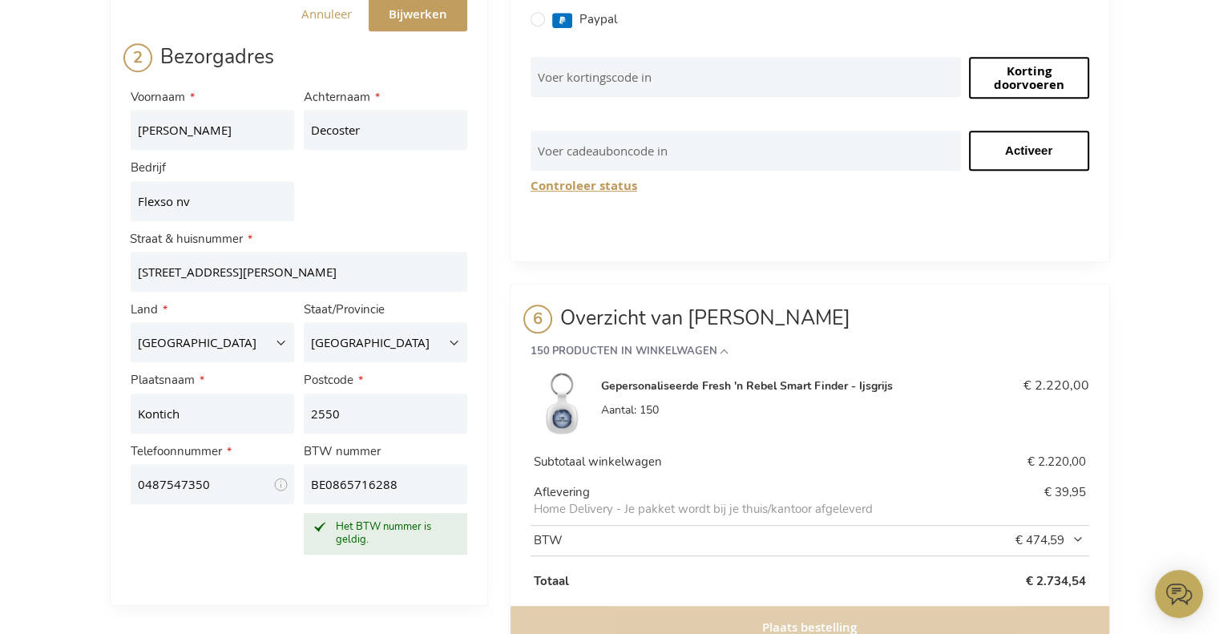
scroll to position [794, 0]
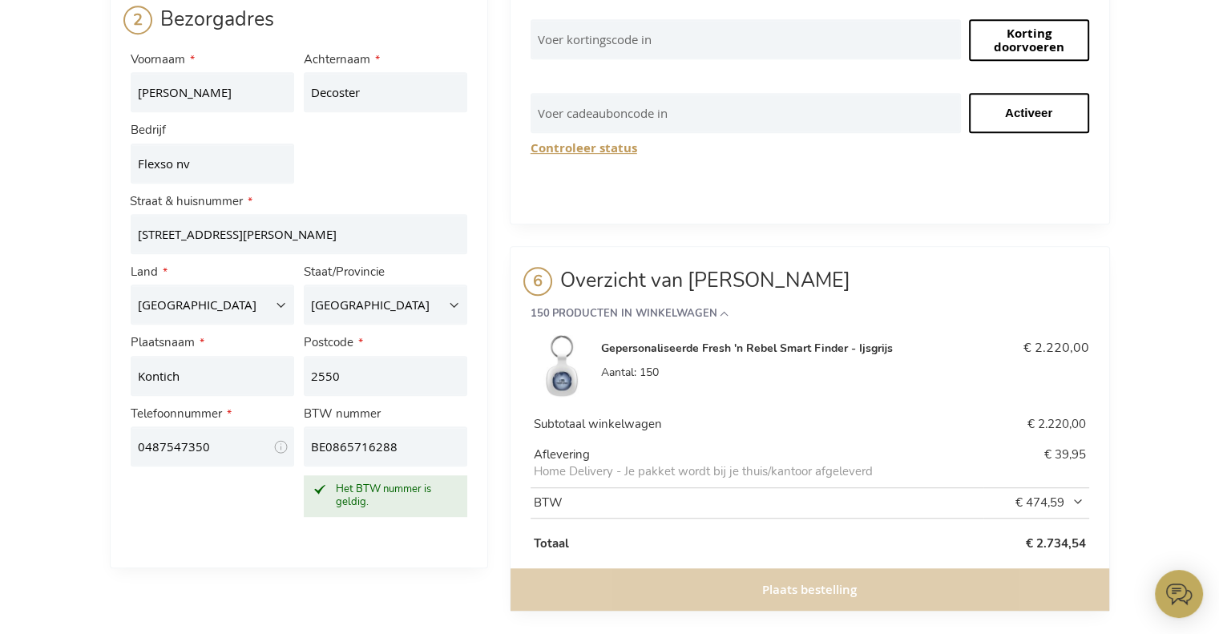
click at [652, 440] on th "Aflevering Home Delivery - Je pakket wordt bij je thuis/kantoor afgeleverd" at bounding box center [757, 463] width 453 height 47
click at [803, 570] on div "Plaats bestelling" at bounding box center [810, 589] width 599 height 42
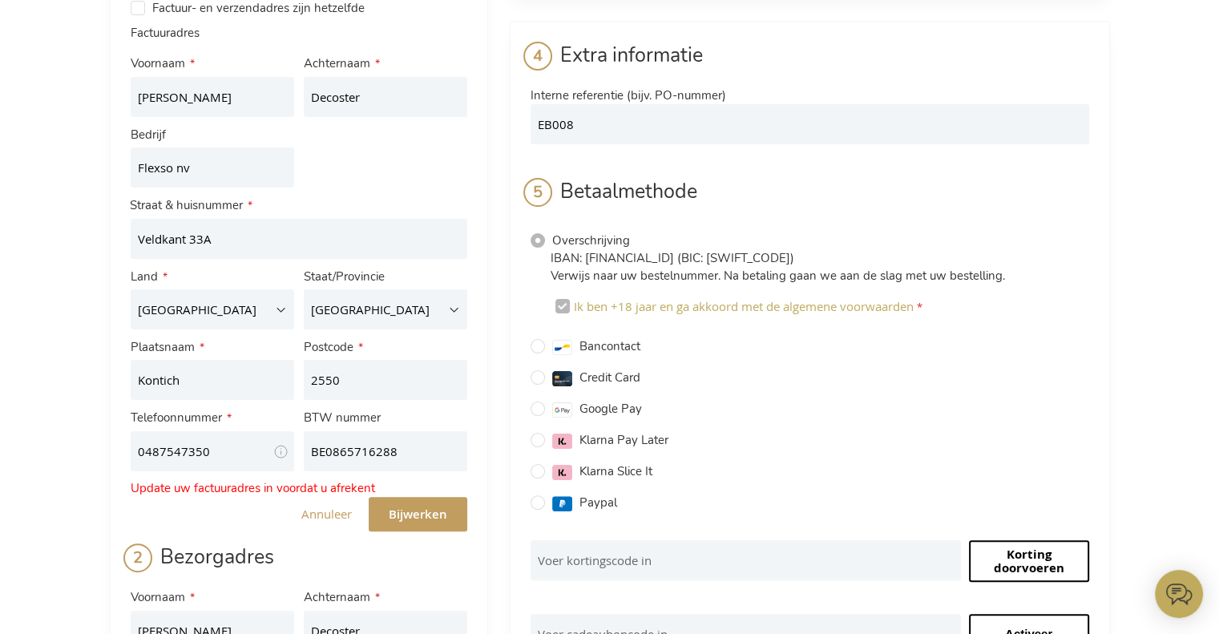
scroll to position [269, 0]
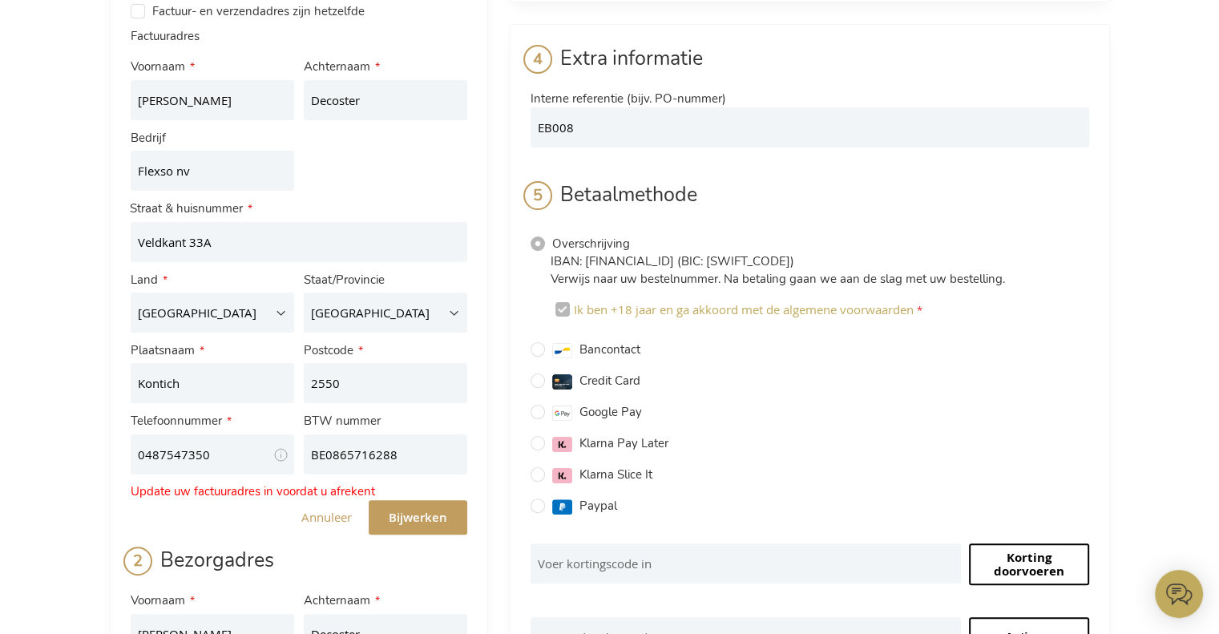
click at [403, 509] on span "Bijwerken" at bounding box center [418, 517] width 59 height 17
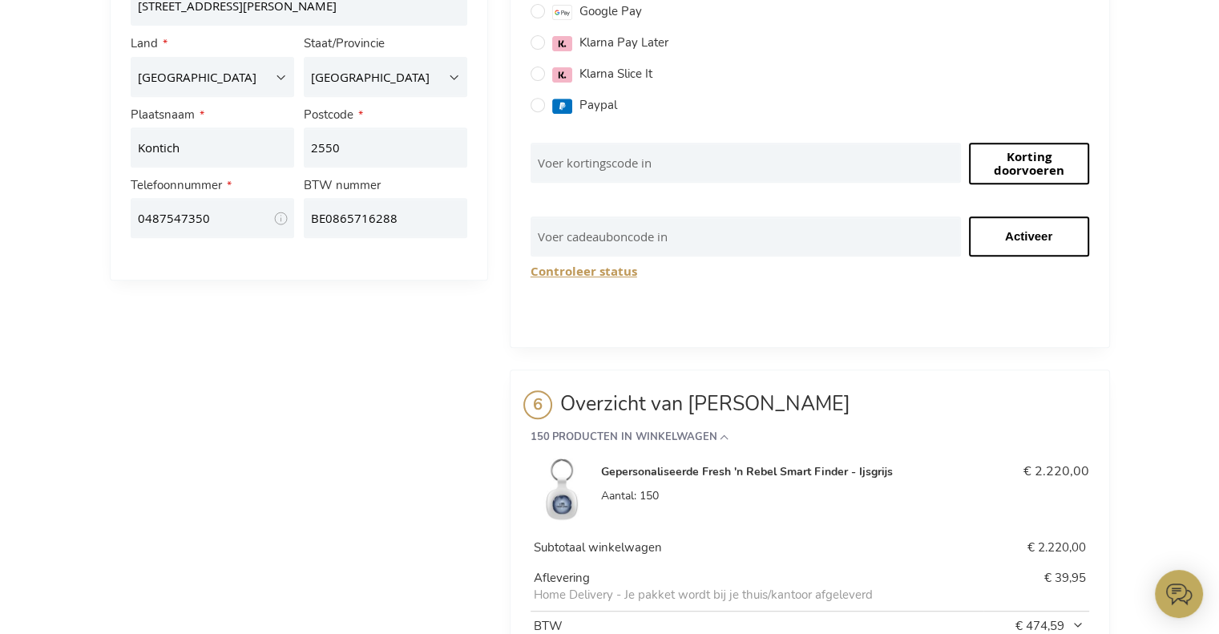
scroll to position [750, 0]
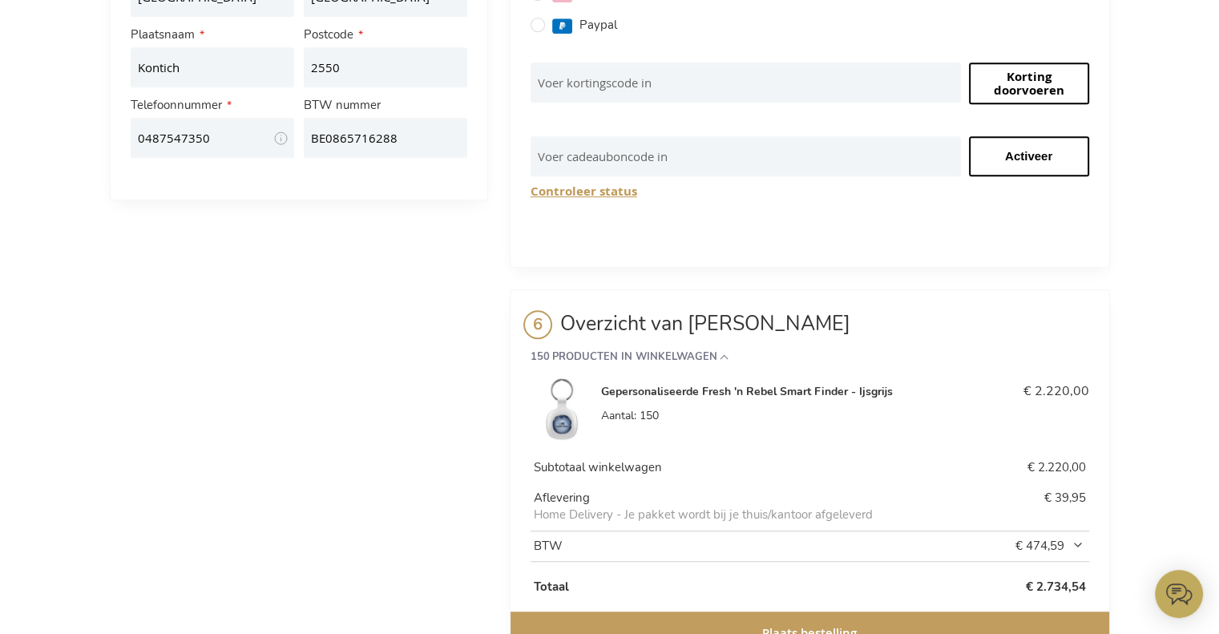
click at [718, 351] on strong "150 Producten in winkelwagen" at bounding box center [810, 356] width 559 height 11
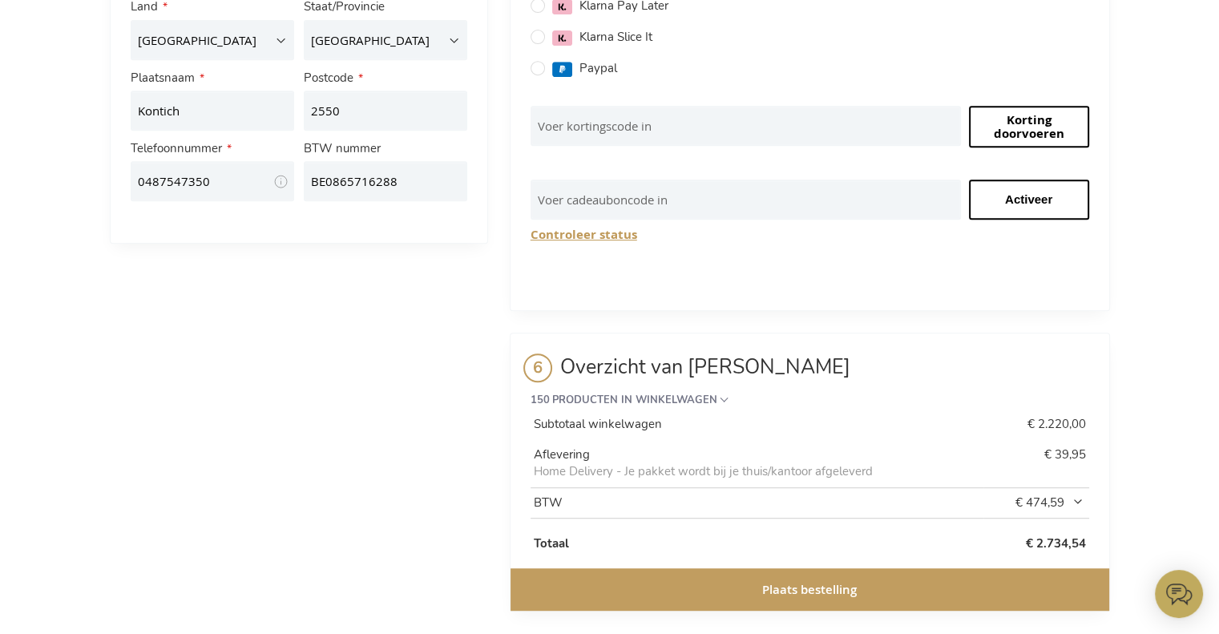
click at [717, 394] on strong "150 Producten in winkelwagen" at bounding box center [810, 399] width 559 height 11
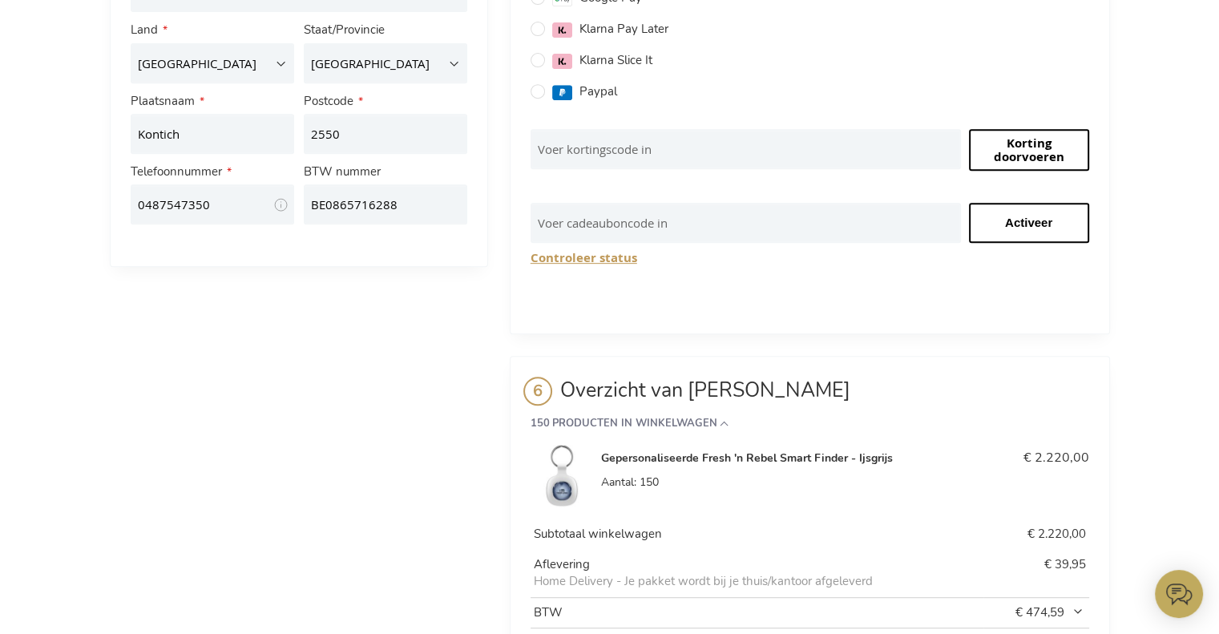
scroll to position [794, 0]
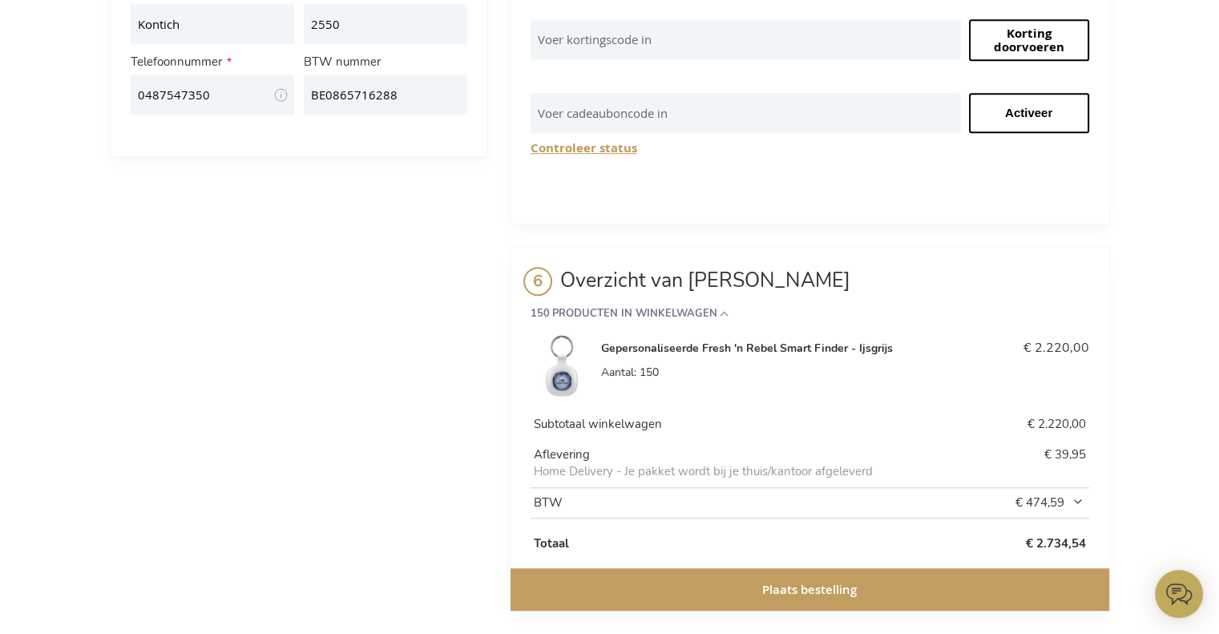
click at [748, 568] on button "Plaats bestelling" at bounding box center [810, 589] width 599 height 42
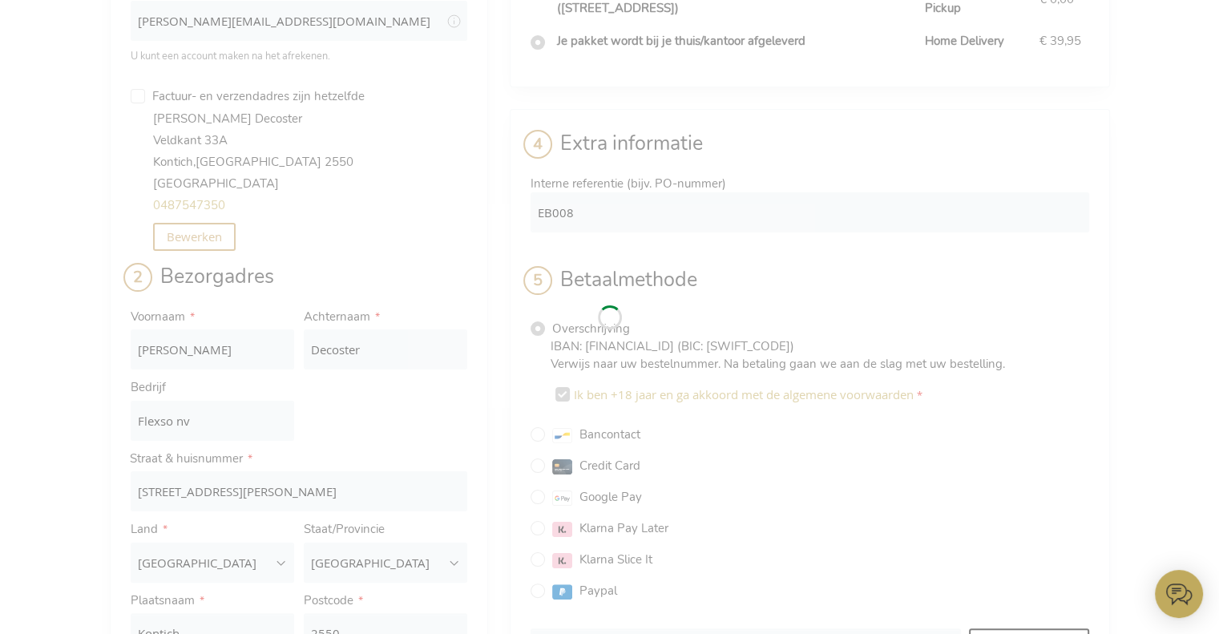
scroll to position [29, 0]
